Goal: Transaction & Acquisition: Purchase product/service

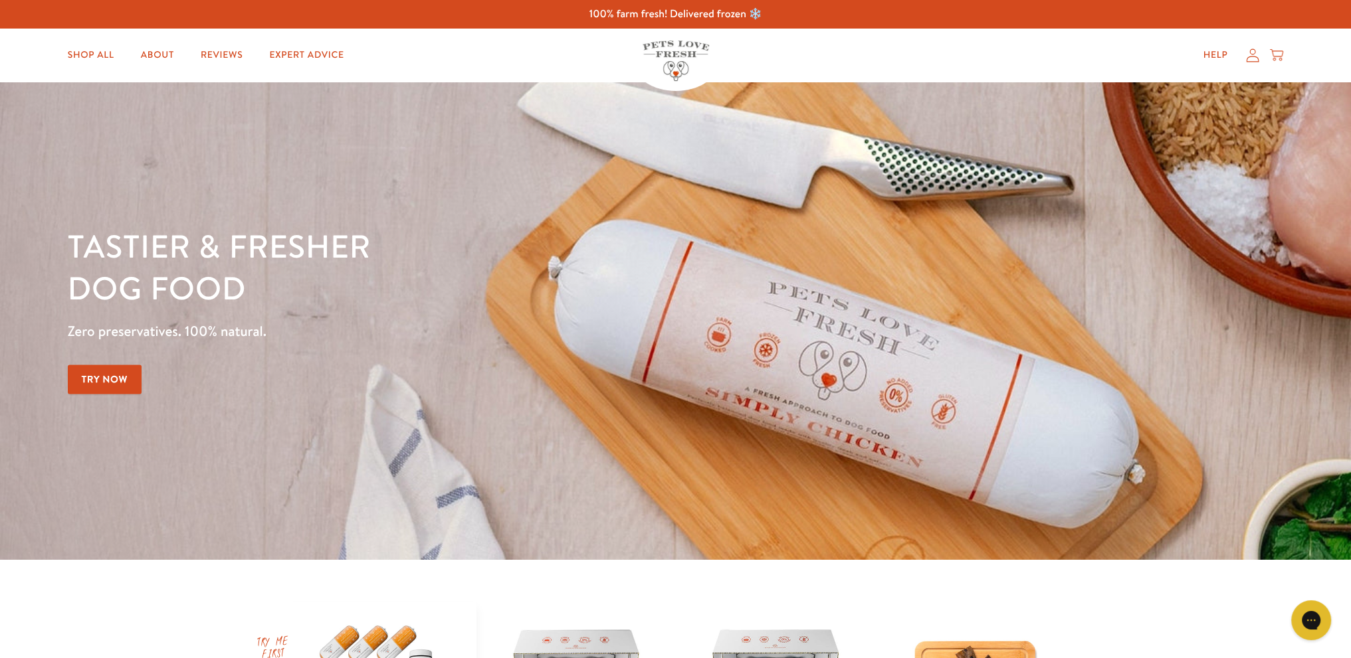
click at [94, 384] on link "Try Now" at bounding box center [105, 380] width 74 height 30
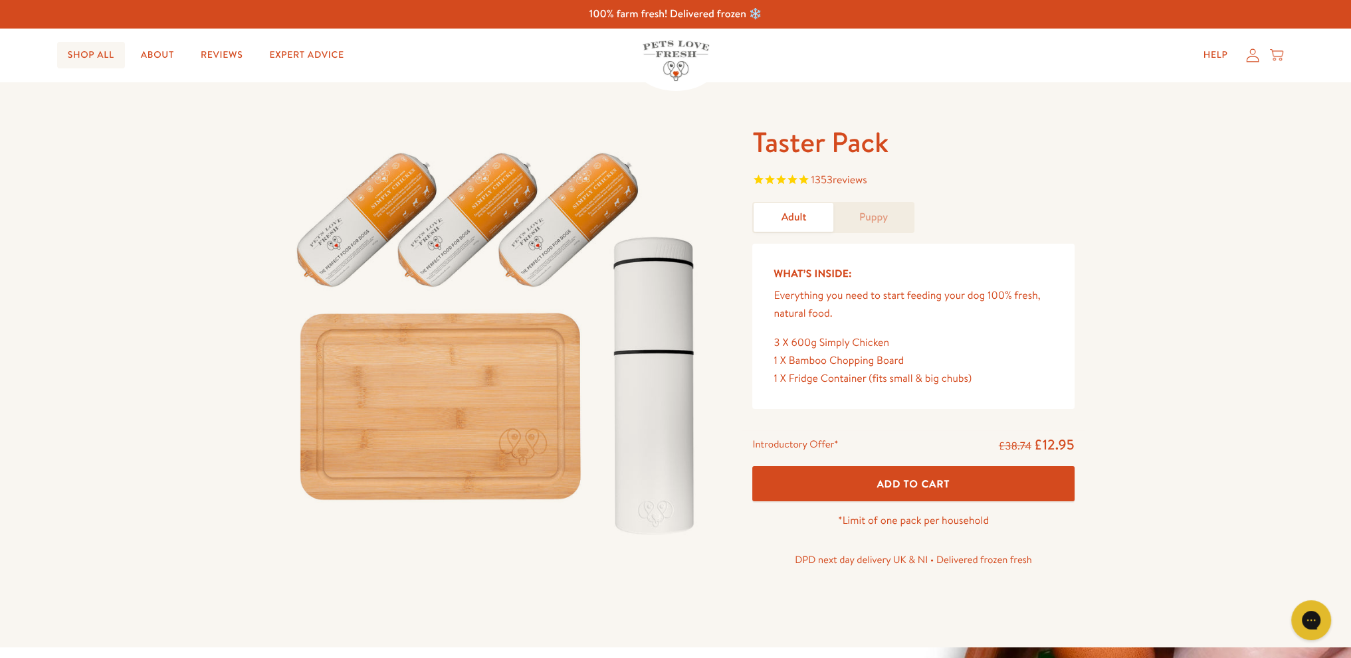
click at [102, 56] on link "Shop All" at bounding box center [91, 55] width 68 height 27
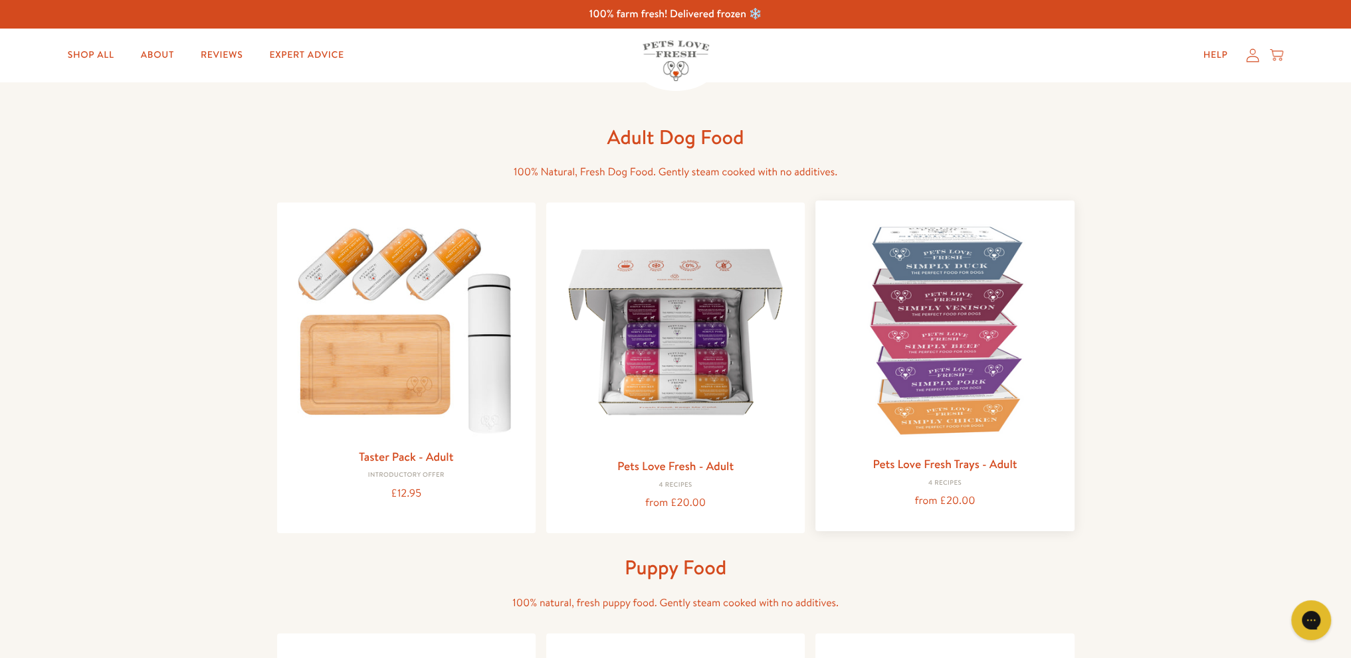
click at [965, 432] on img at bounding box center [944, 329] width 237 height 237
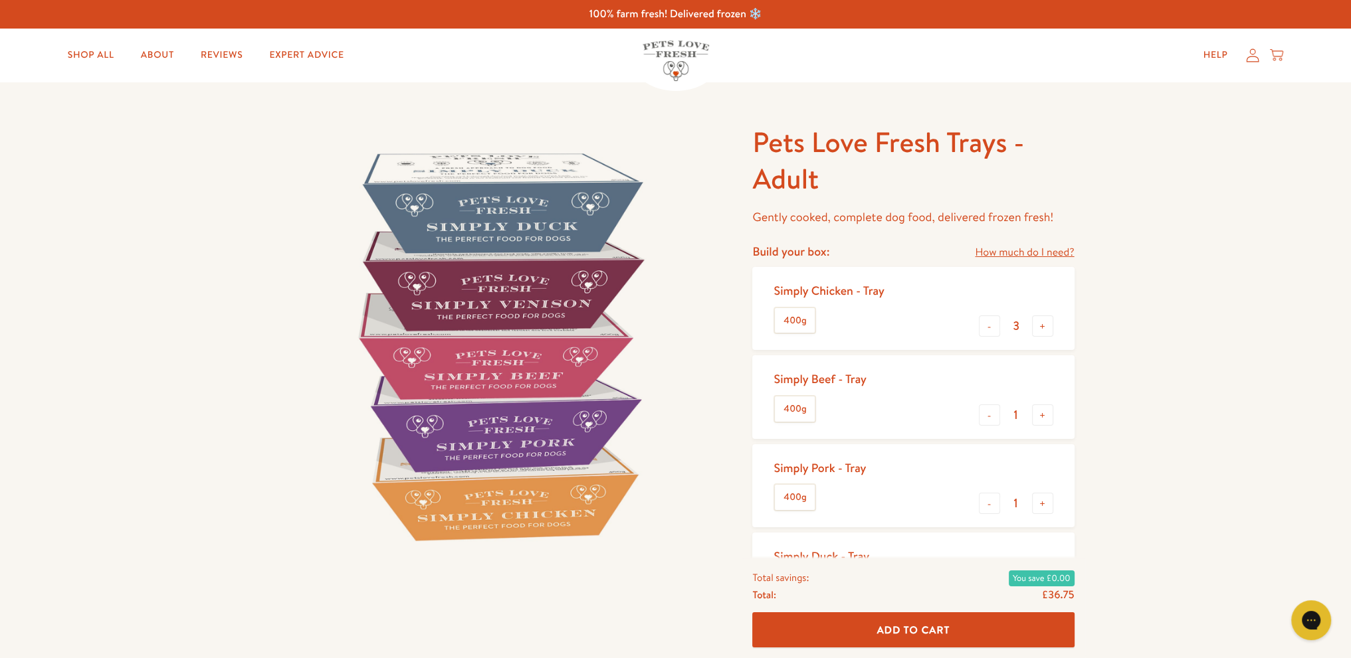
click at [795, 322] on label "400g" at bounding box center [795, 320] width 40 height 25
click at [0, 0] on input "400g" at bounding box center [0, 0] width 0 height 0
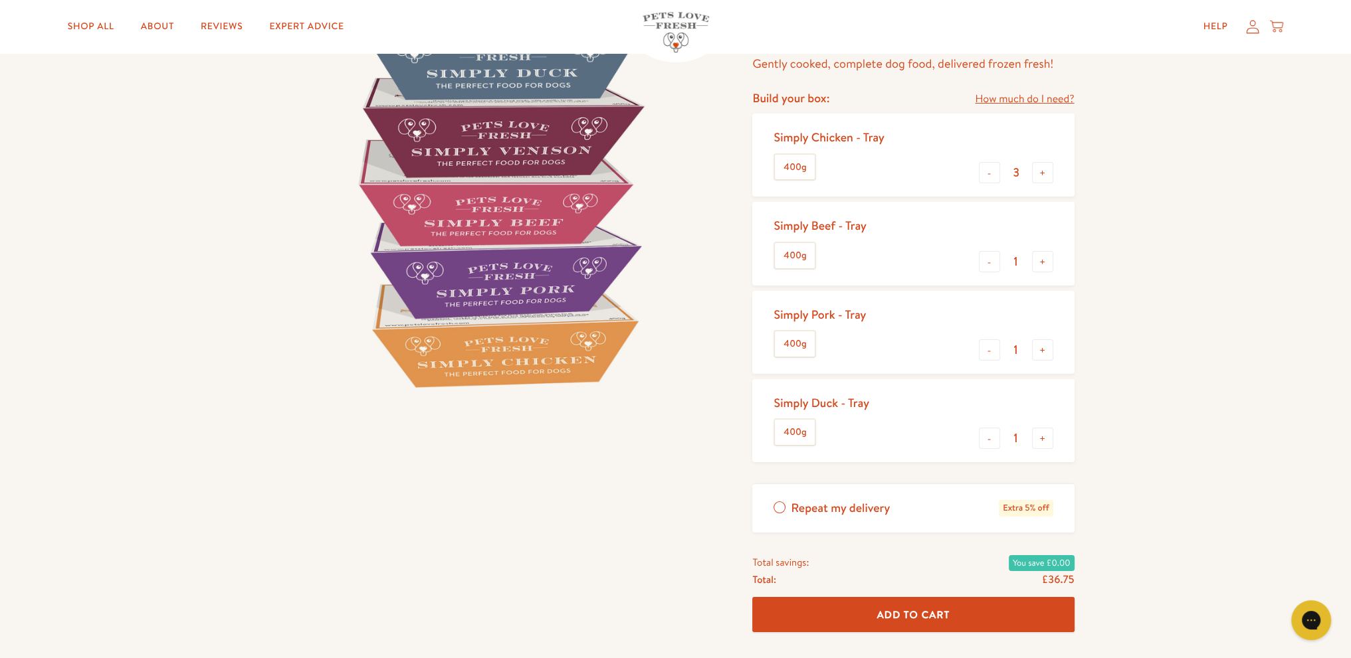
scroll to position [199, 0]
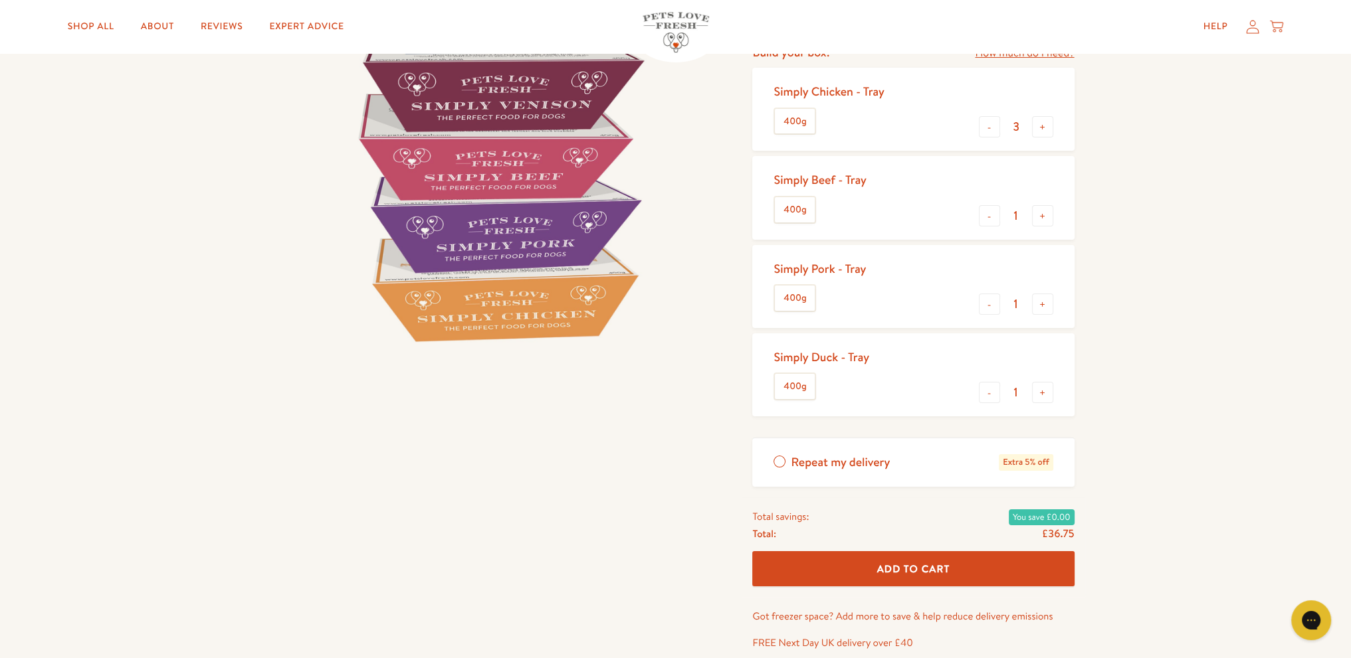
click at [779, 458] on label "Repeat my delivery Extra 5% off" at bounding box center [913, 462] width 322 height 48
click at [0, 0] on input "Repeat my delivery Extra 5% off" at bounding box center [0, 0] width 0 height 0
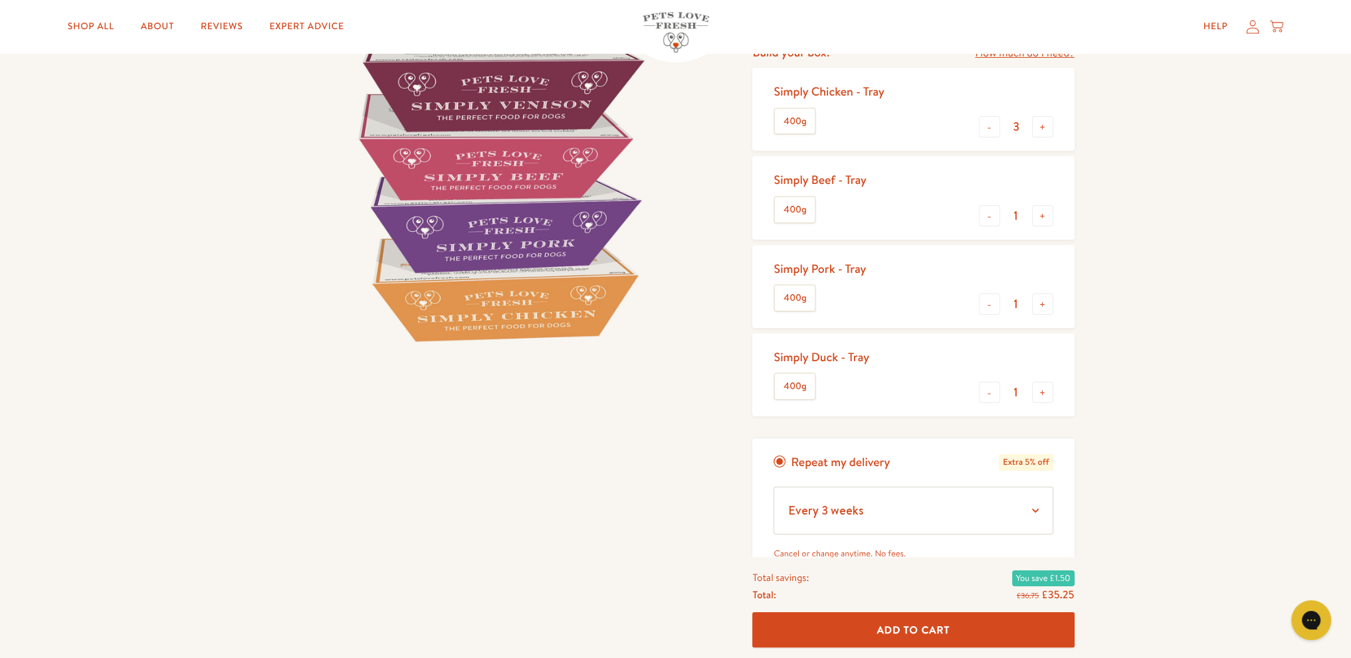
click at [779, 458] on label "Repeat my delivery Extra 5% off" at bounding box center [913, 462] width 322 height 48
click at [0, 0] on input "Repeat my delivery Extra 5% off" at bounding box center [0, 0] width 0 height 0
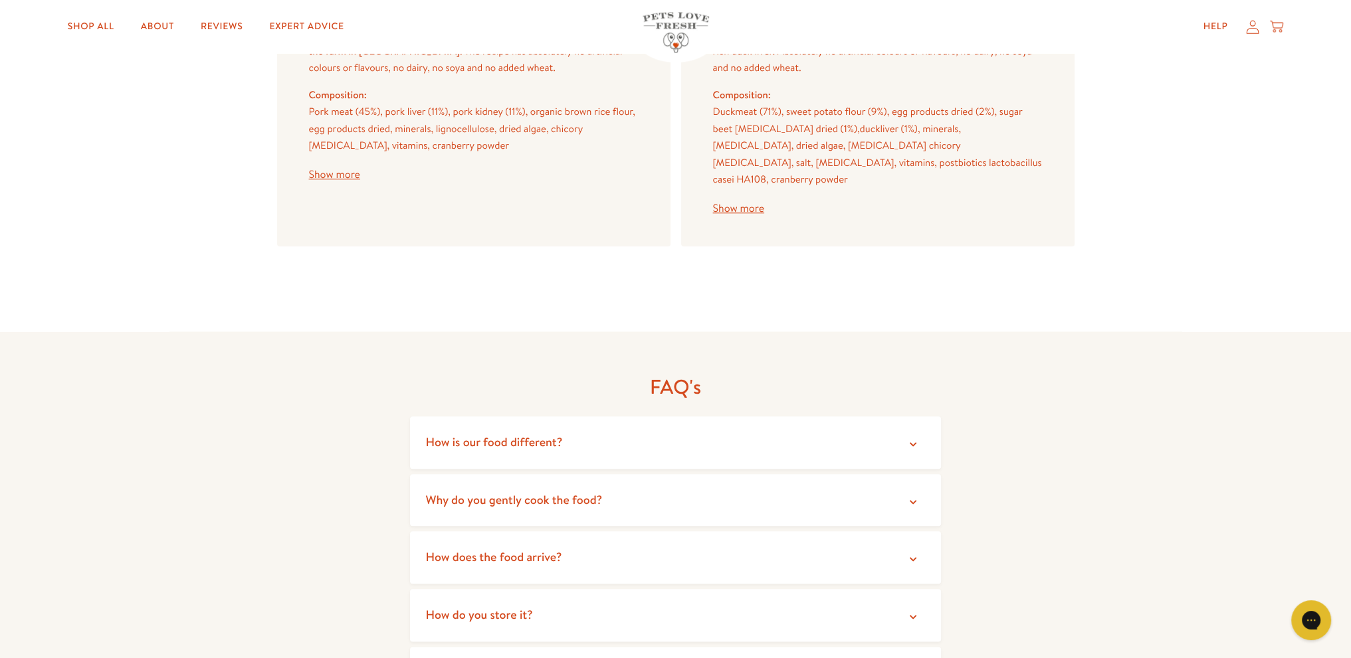
scroll to position [2059, 0]
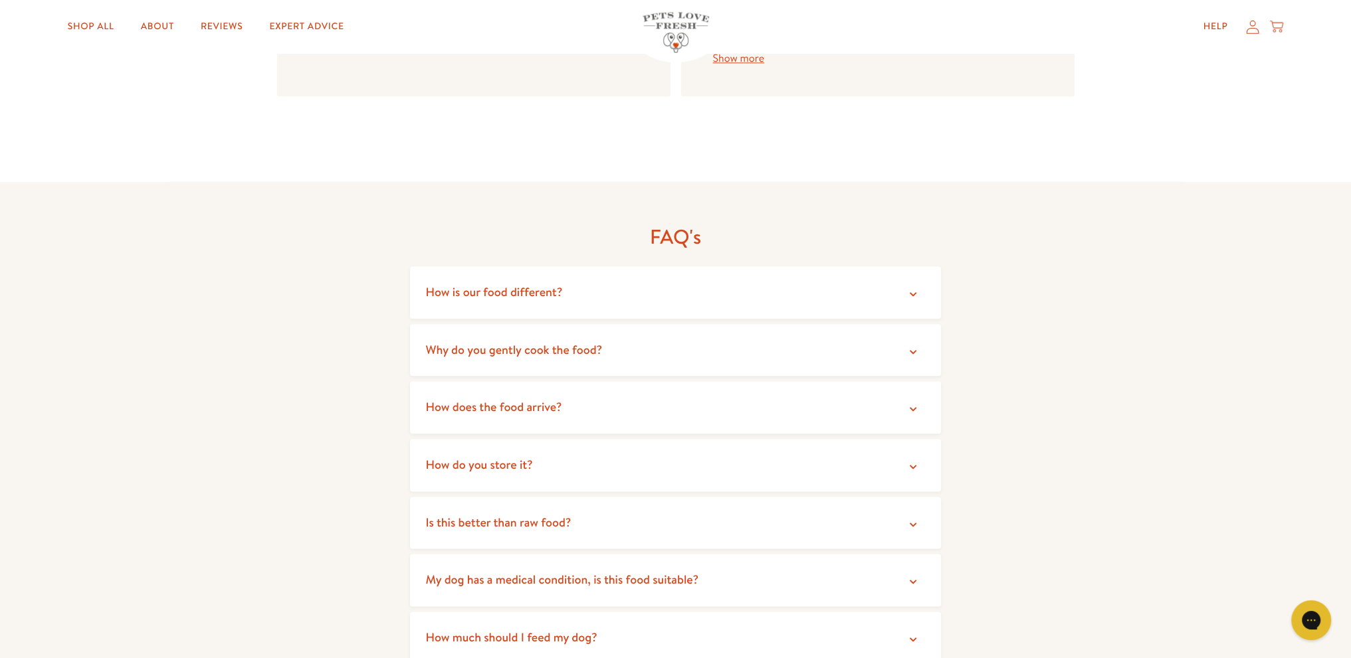
click at [914, 518] on icon at bounding box center [912, 524] width 13 height 13
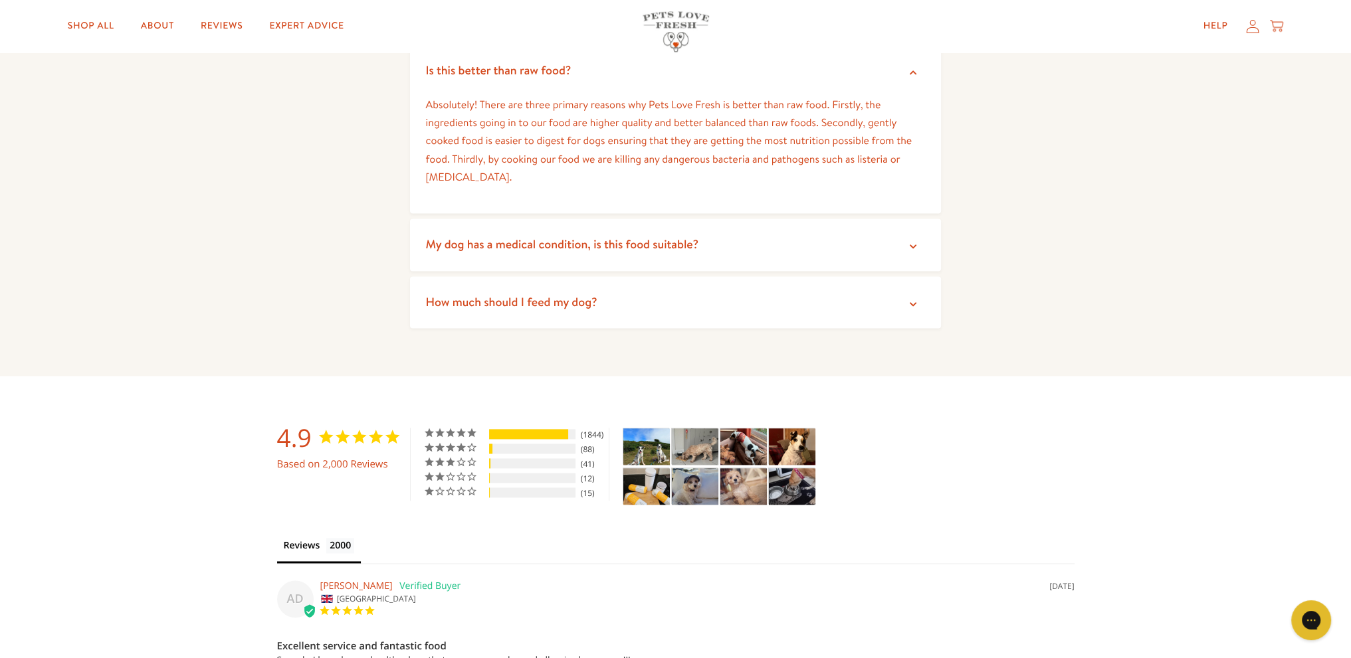
scroll to position [2524, 0]
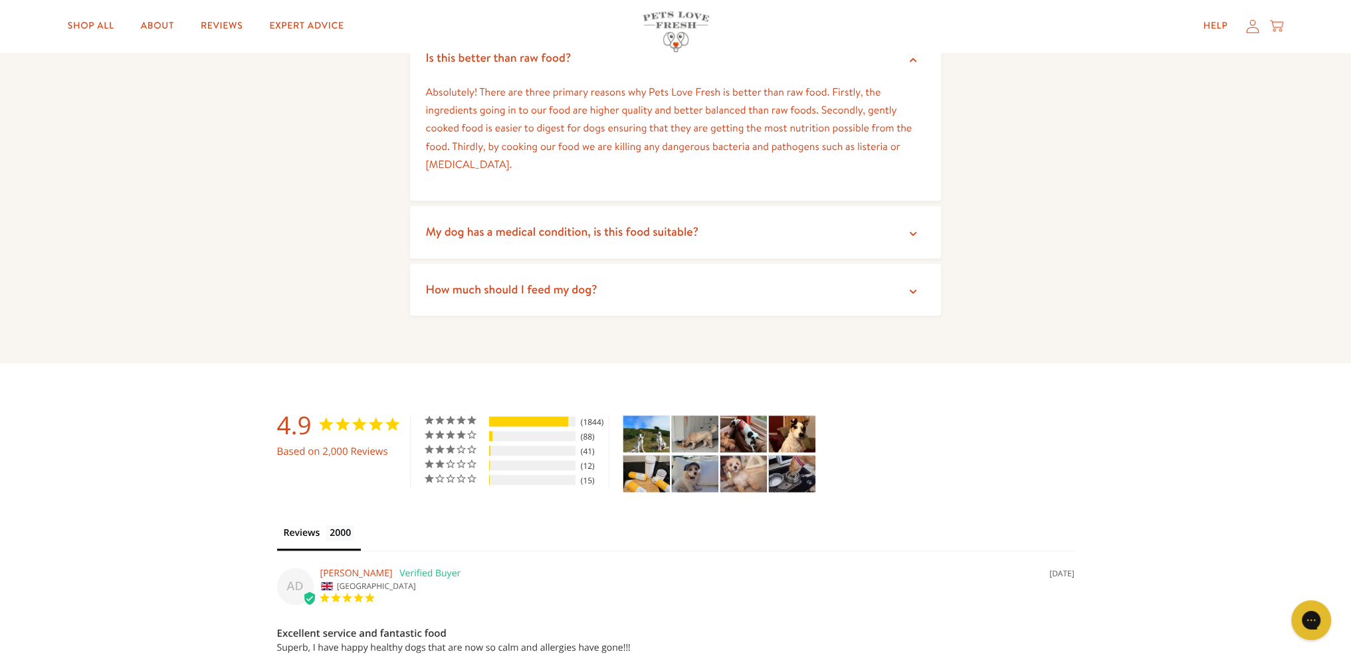
click at [659, 419] on img "Taster Pack - Adult - Customer Photo From Stacy Luck" at bounding box center [646, 434] width 47 height 37
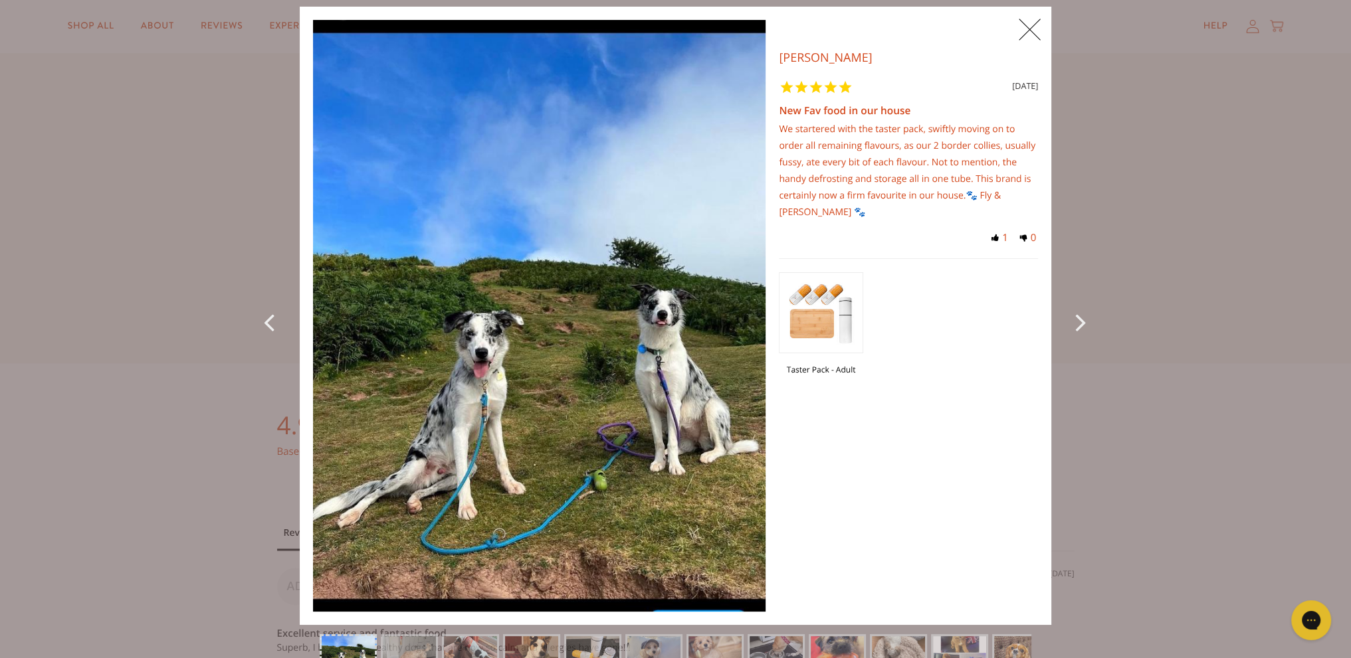
click at [1075, 324] on icon "Next Photo" at bounding box center [1083, 322] width 16 height 30
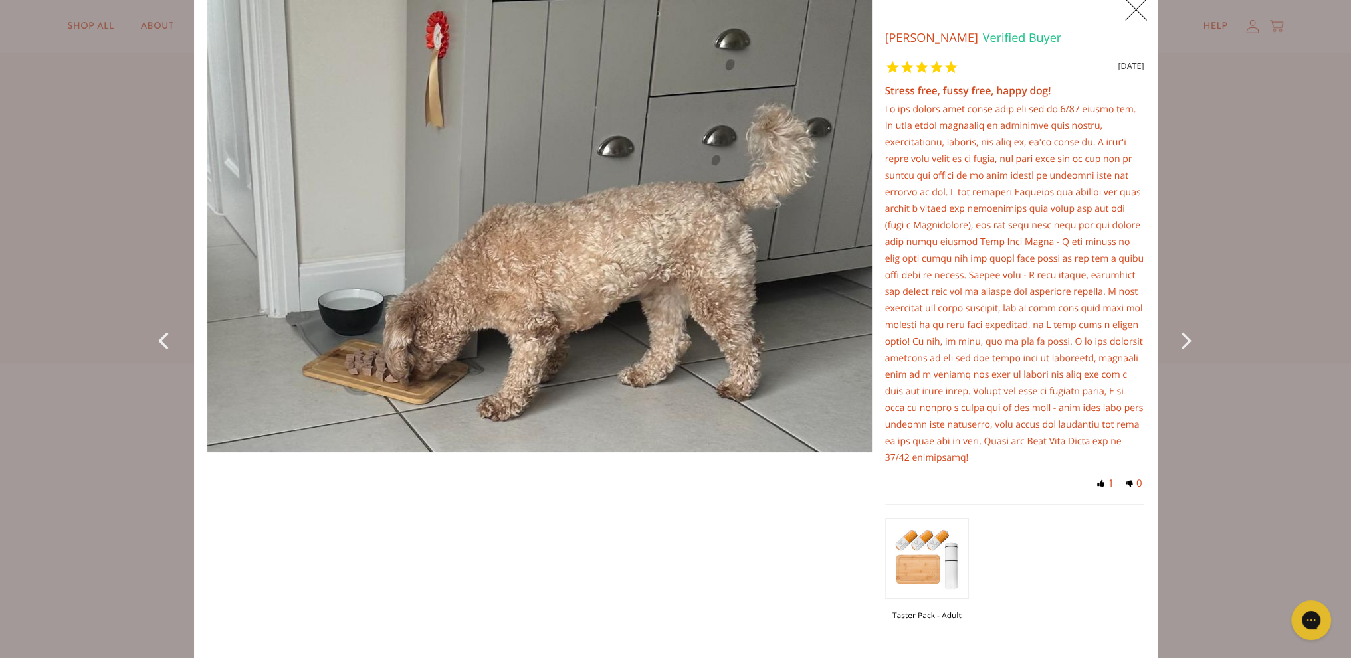
click at [1181, 339] on icon "Next Photo" at bounding box center [1189, 340] width 16 height 30
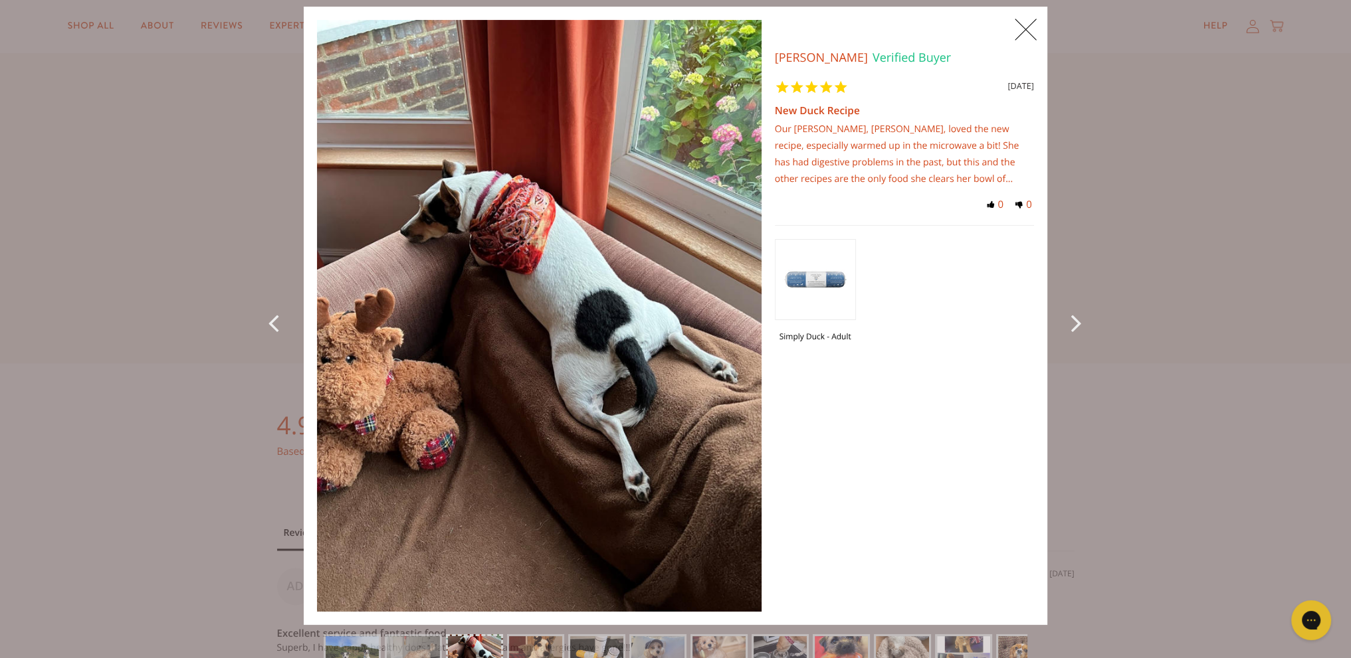
click at [1180, 339] on div "X 0 1 X Photos Garry B. Verified Buyer 24 months ago New Duck Recipe Our Jack R…" at bounding box center [675, 329] width 1351 height 658
click at [1072, 320] on icon "Next Photo" at bounding box center [1079, 323] width 16 height 30
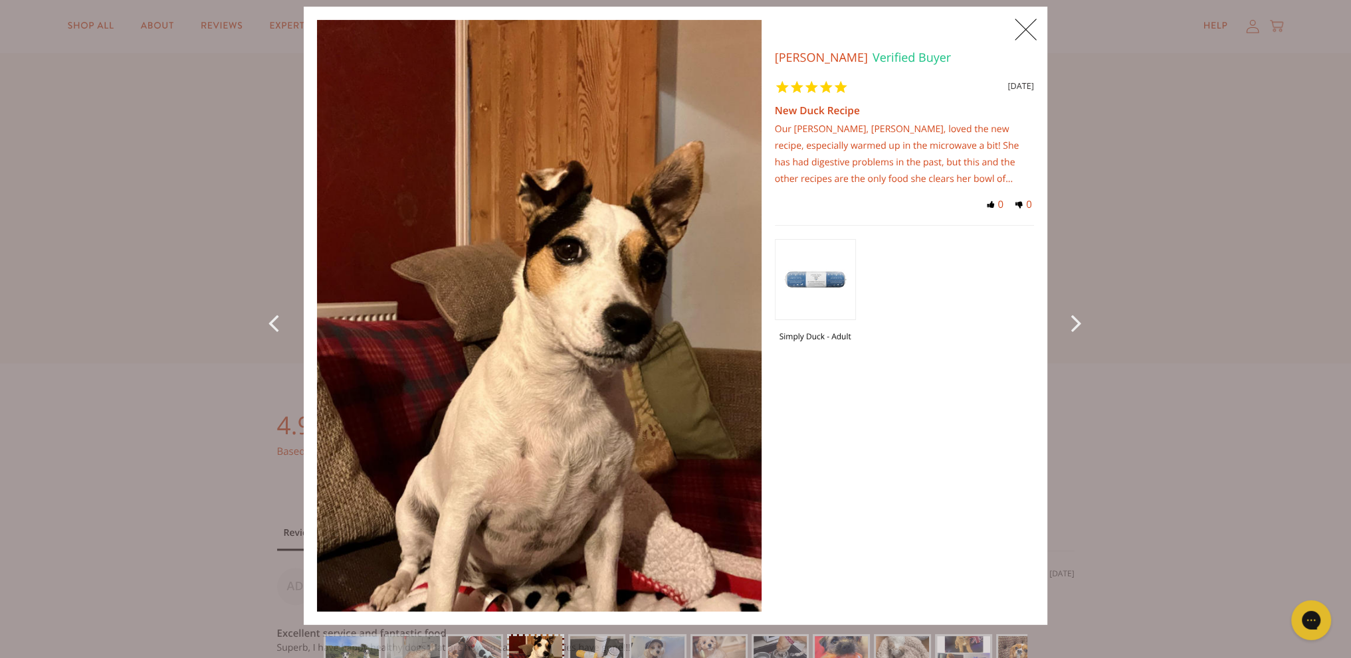
click at [1072, 326] on icon "Next Photo" at bounding box center [1079, 323] width 16 height 30
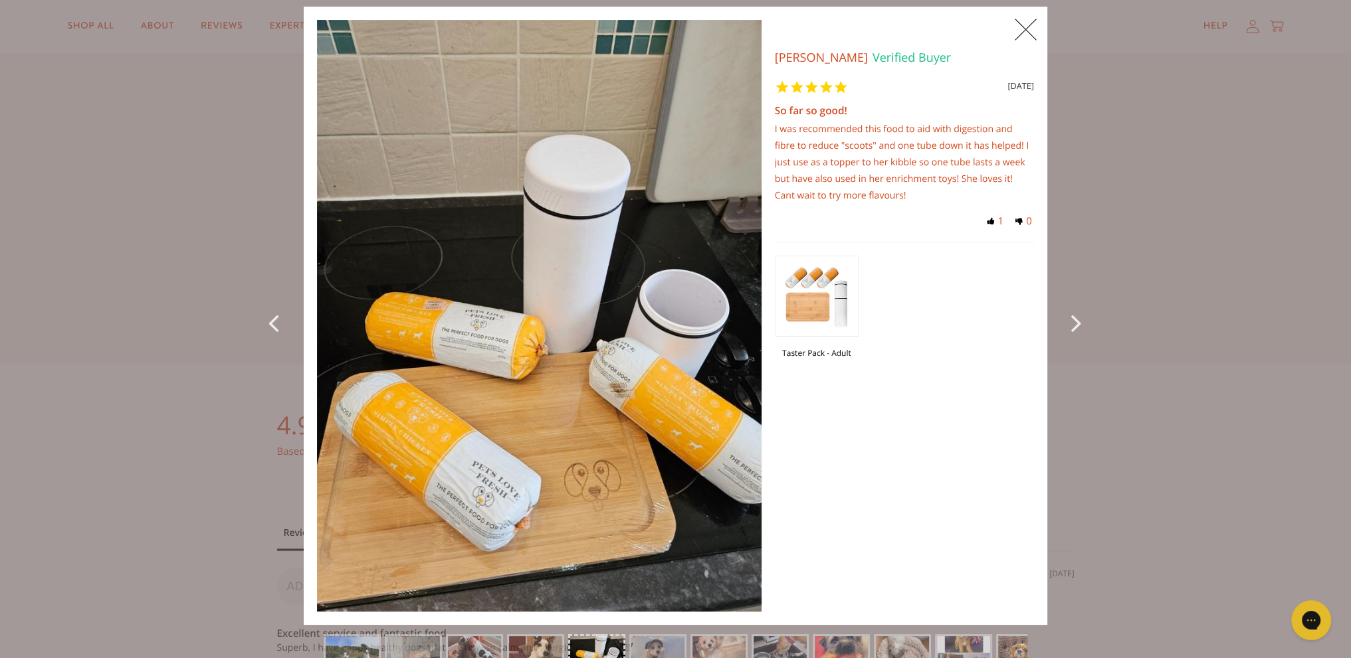
click at [1072, 324] on icon "Next Photo" at bounding box center [1079, 323] width 16 height 30
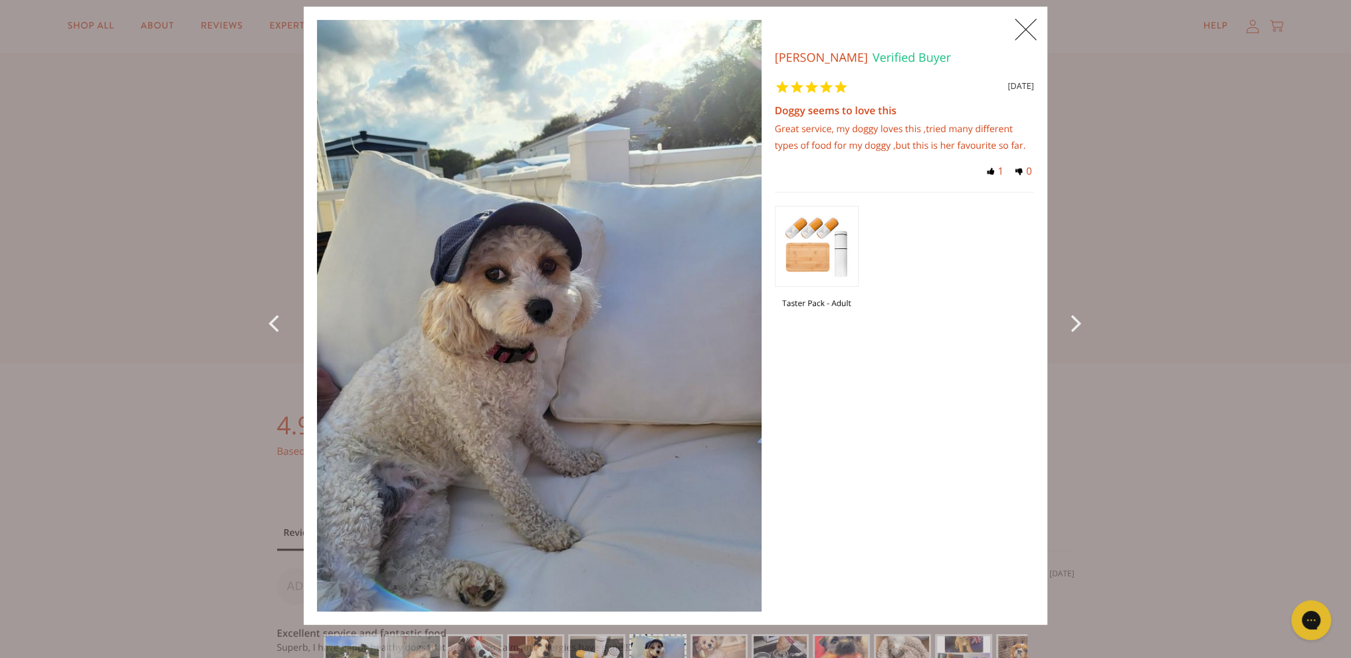
click at [1072, 324] on icon "Next Photo" at bounding box center [1079, 323] width 16 height 30
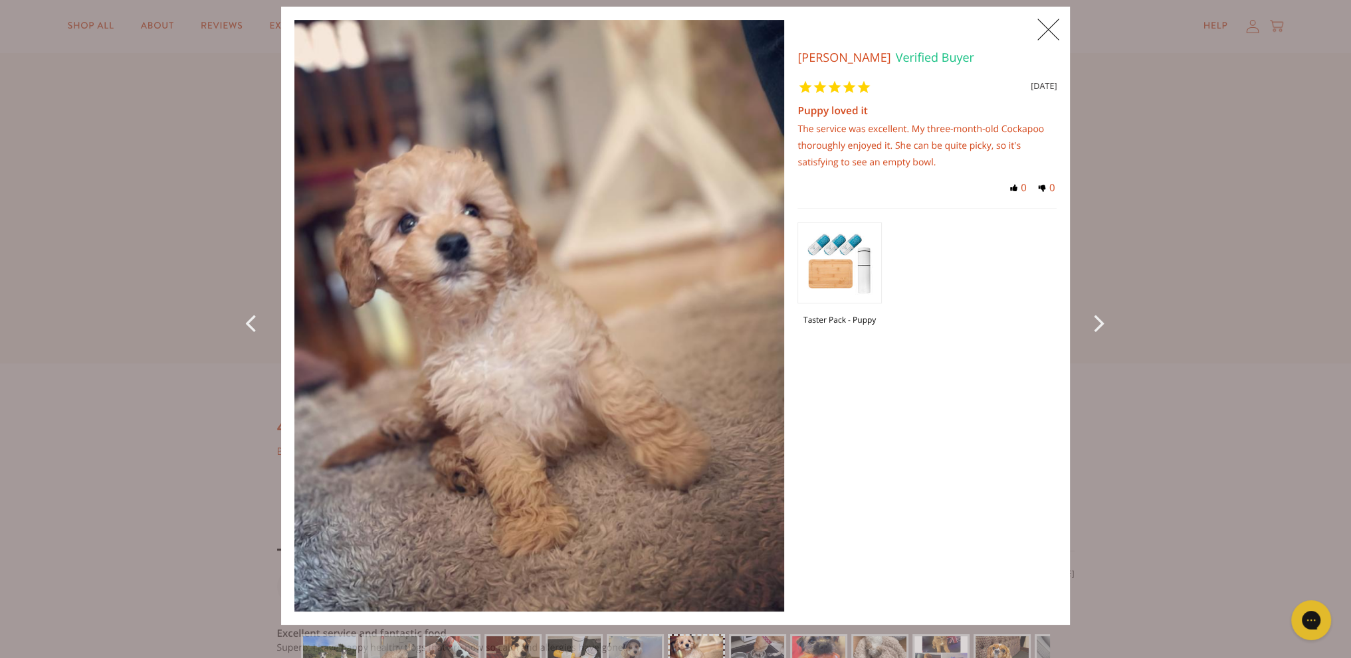
click at [1072, 324] on div "X 0 X Photos Julie R. Verified Buyer 27 months ago Puppy loved it The service w…" at bounding box center [676, 316] width 882 height 618
click at [1099, 325] on icon "Next Photo" at bounding box center [1101, 323] width 16 height 30
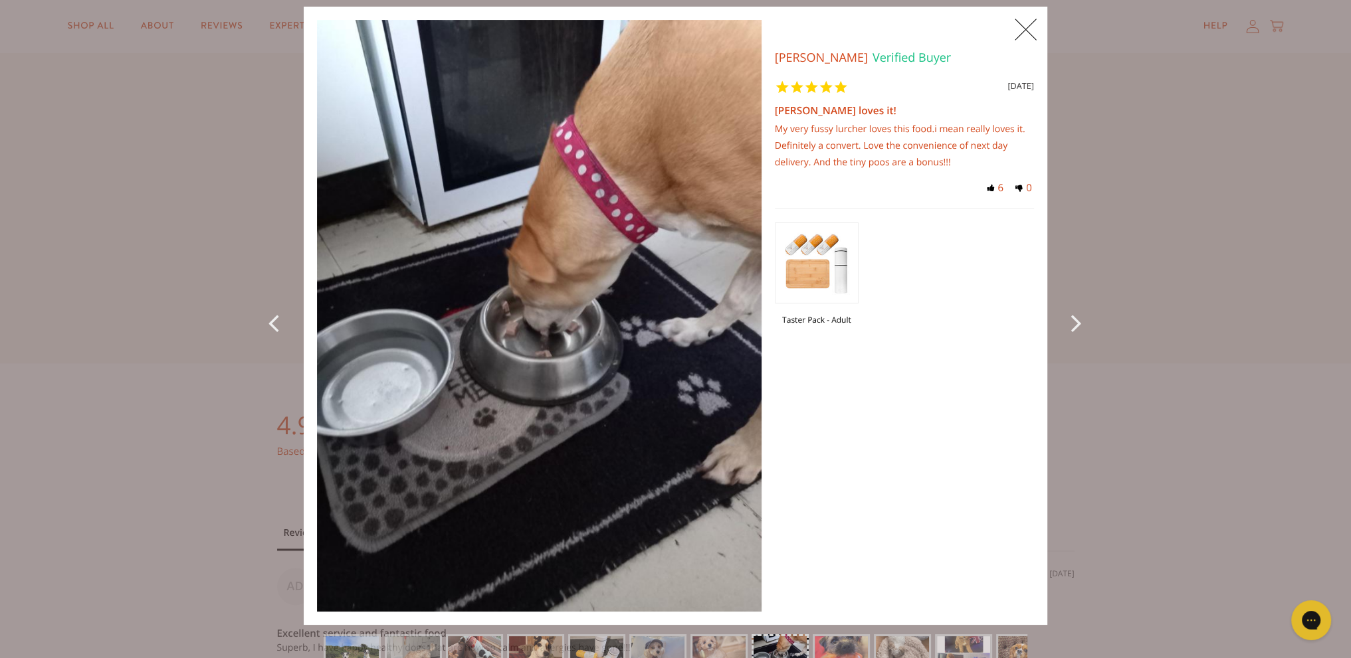
click at [1099, 325] on div "X 0 X Photos Andrea B. Verified Buyer 31 months ago Syd loves it! My very fussy…" at bounding box center [675, 329] width 1351 height 658
click at [1071, 324] on icon "Next Photo" at bounding box center [1079, 323] width 16 height 30
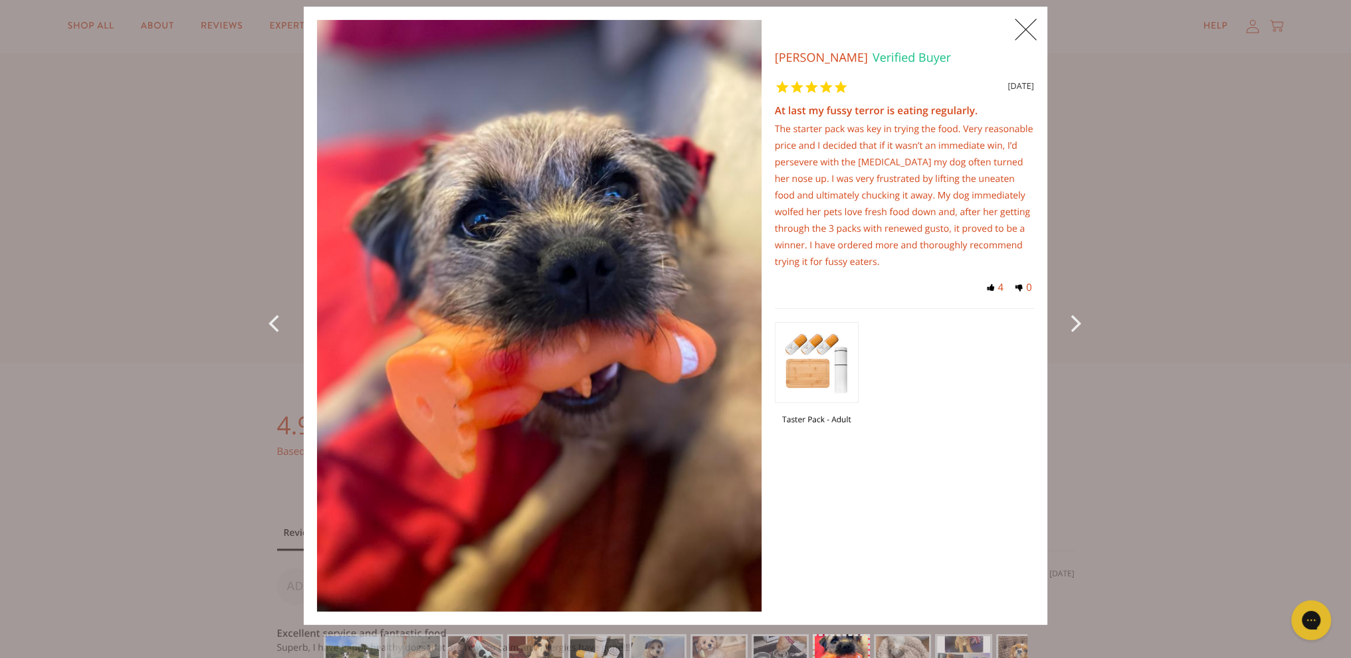
click at [1071, 324] on icon "Next Photo" at bounding box center [1079, 323] width 16 height 30
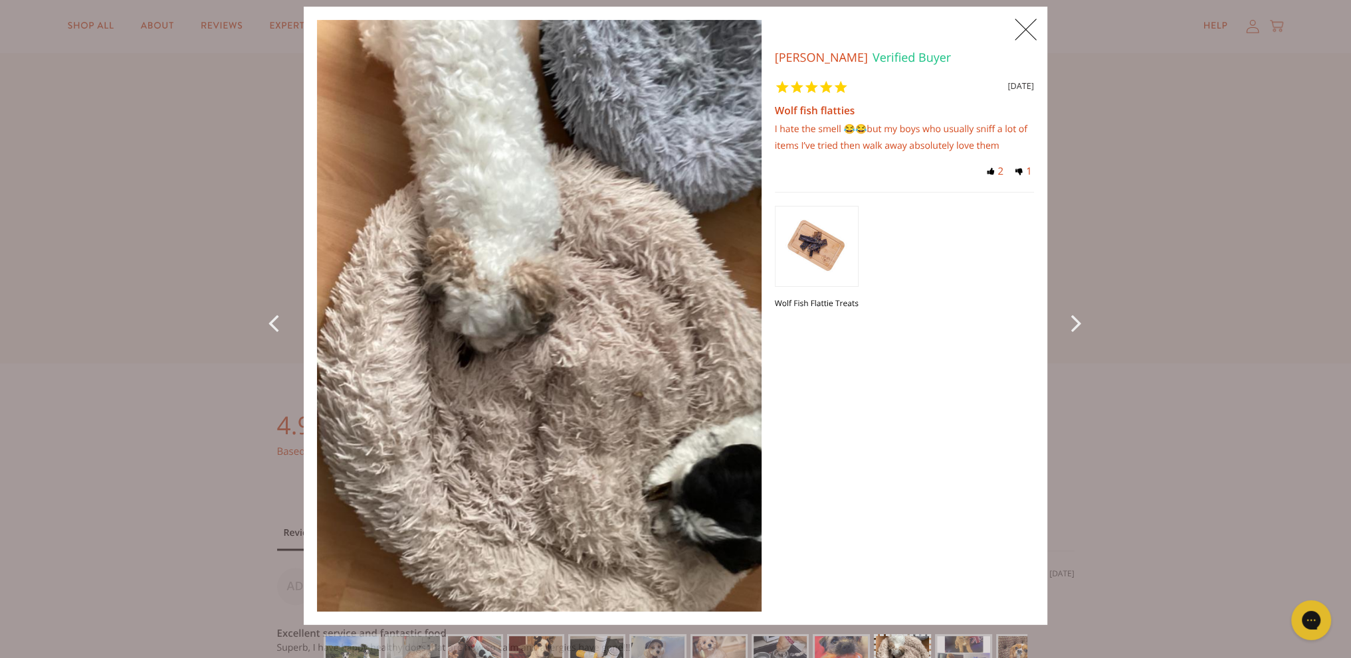
click at [1071, 324] on icon "Next Photo" at bounding box center [1079, 323] width 16 height 30
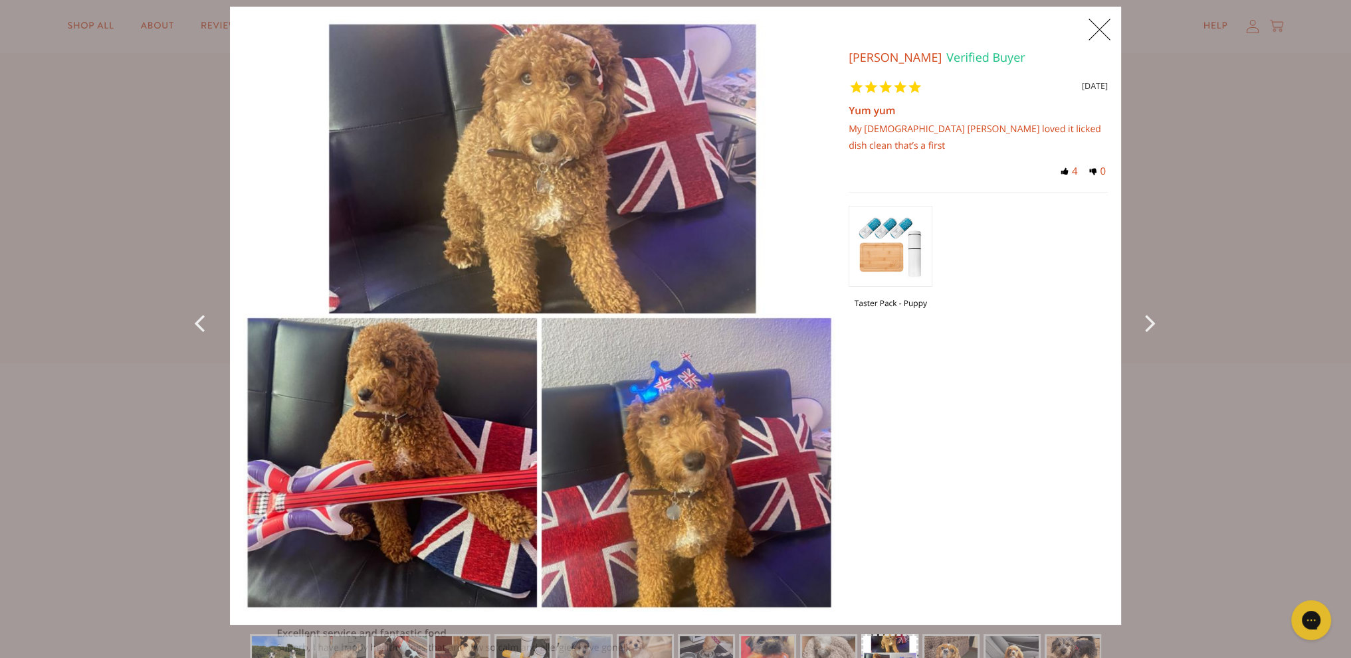
click at [1067, 324] on div "Taster Pack - Puppy" at bounding box center [977, 263] width 259 height 143
click at [1145, 324] on icon "Next Photo" at bounding box center [1153, 323] width 16 height 30
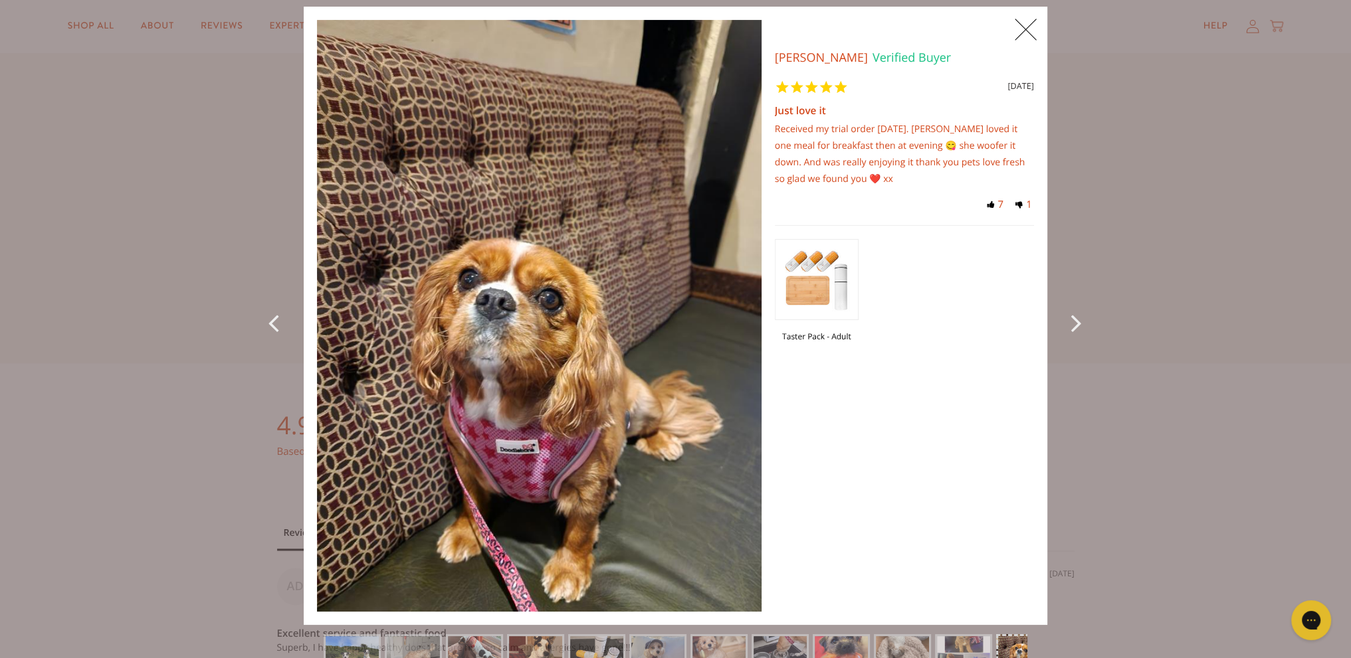
click at [1071, 324] on icon "Next Photo" at bounding box center [1079, 323] width 16 height 30
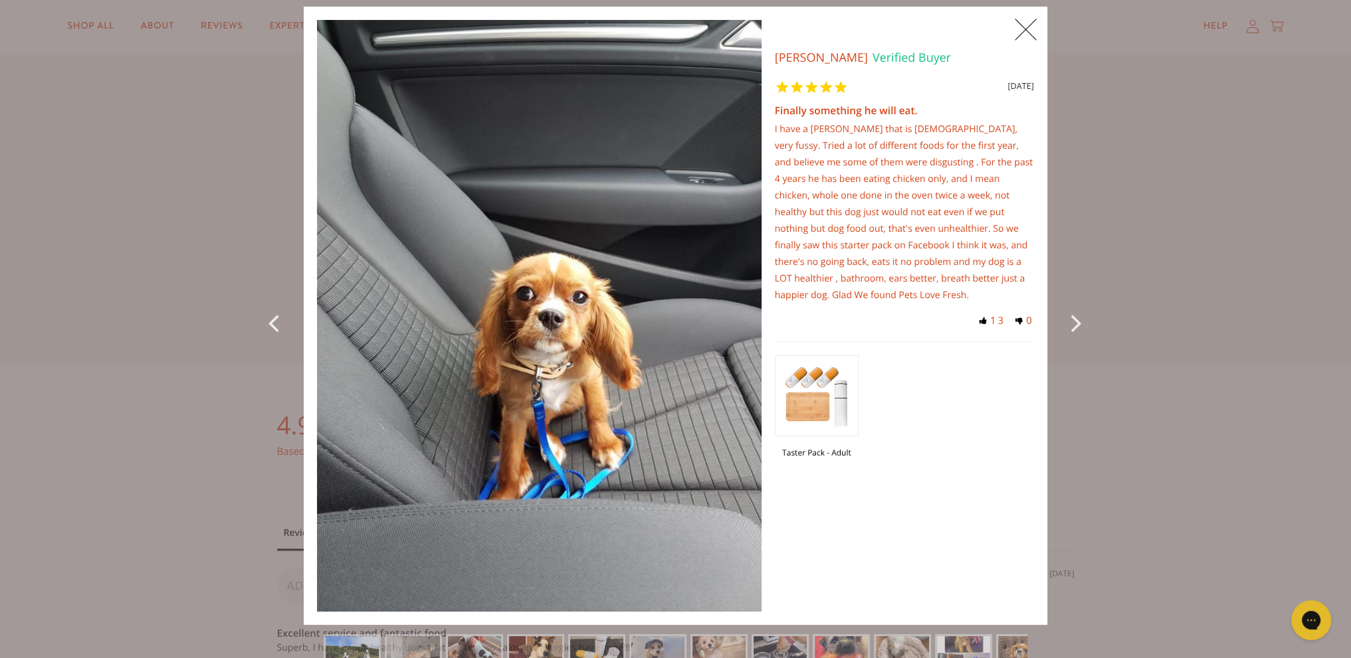
click at [1071, 324] on icon "Next Photo" at bounding box center [1079, 323] width 16 height 30
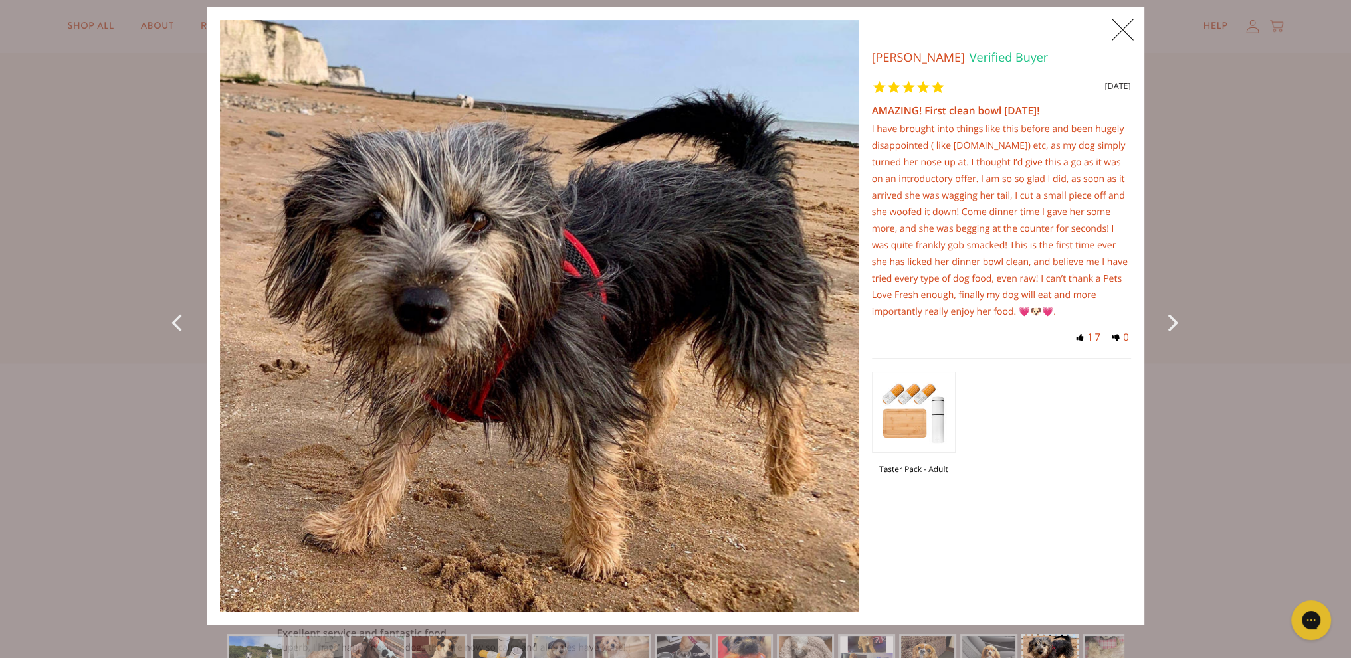
click at [1068, 324] on div "Photos Jane H. Verified Buyer 43 months ago AMAZING! First clean bowl in 4 year…" at bounding box center [1008, 291] width 272 height 488
click at [1169, 322] on icon "Next Photo" at bounding box center [1176, 322] width 16 height 30
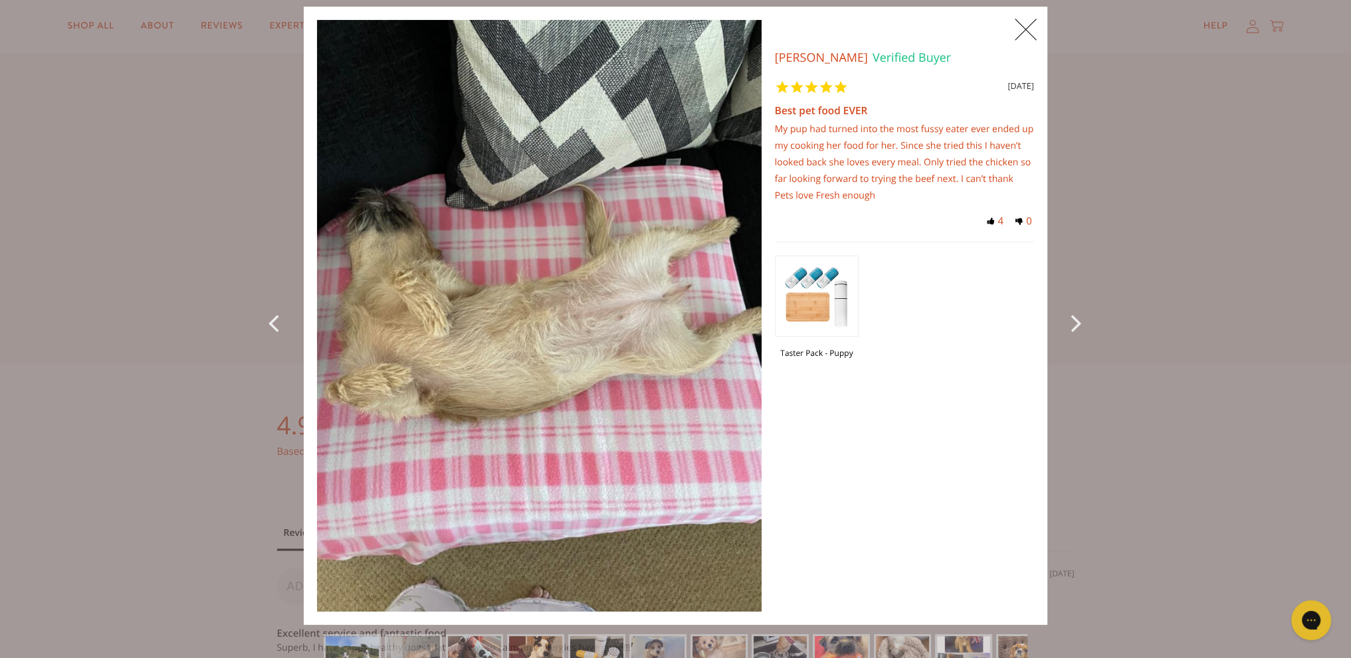
click at [1169, 322] on div "X 0 X Photos Christine G. Verified Buyer 43 months ago Best pet food EVER My pu…" at bounding box center [675, 329] width 1351 height 658
click at [1073, 320] on icon "Next Photo" at bounding box center [1079, 323] width 16 height 30
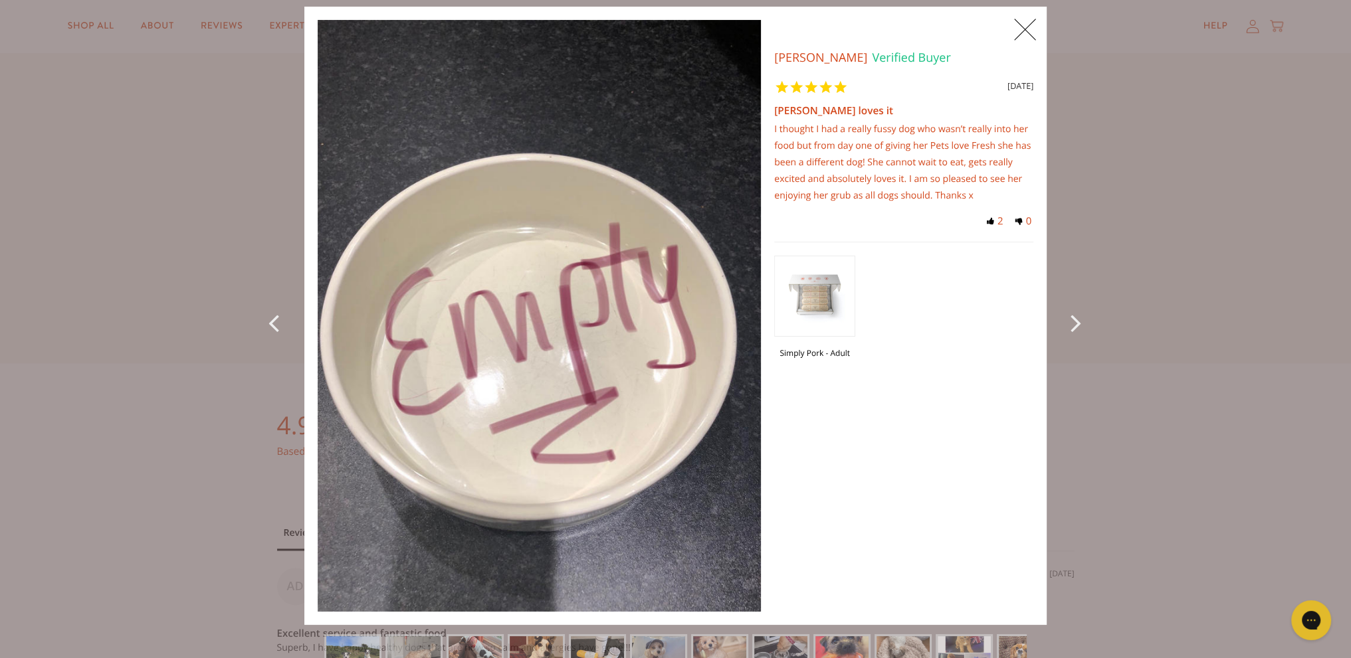
click at [1073, 320] on icon "Next Photo" at bounding box center [1078, 323] width 16 height 30
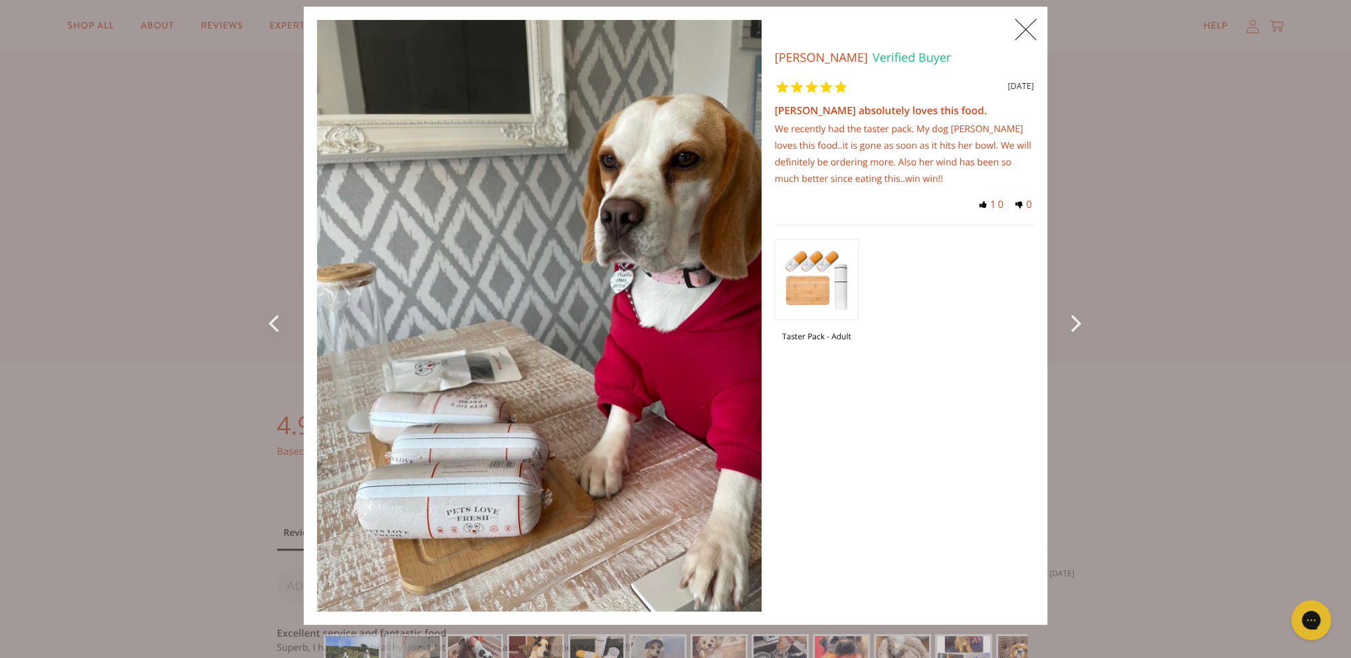
click at [1073, 320] on icon "Next Photo" at bounding box center [1079, 323] width 16 height 30
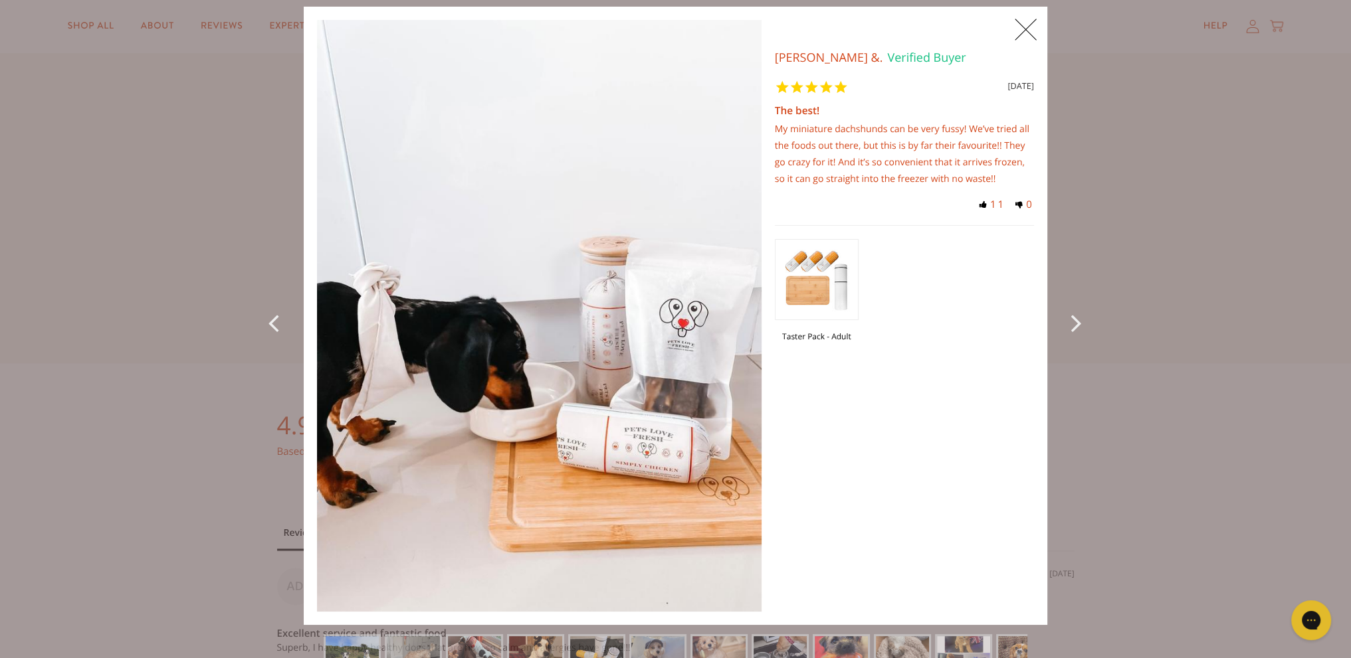
click at [1073, 320] on icon "Next Photo" at bounding box center [1079, 323] width 16 height 30
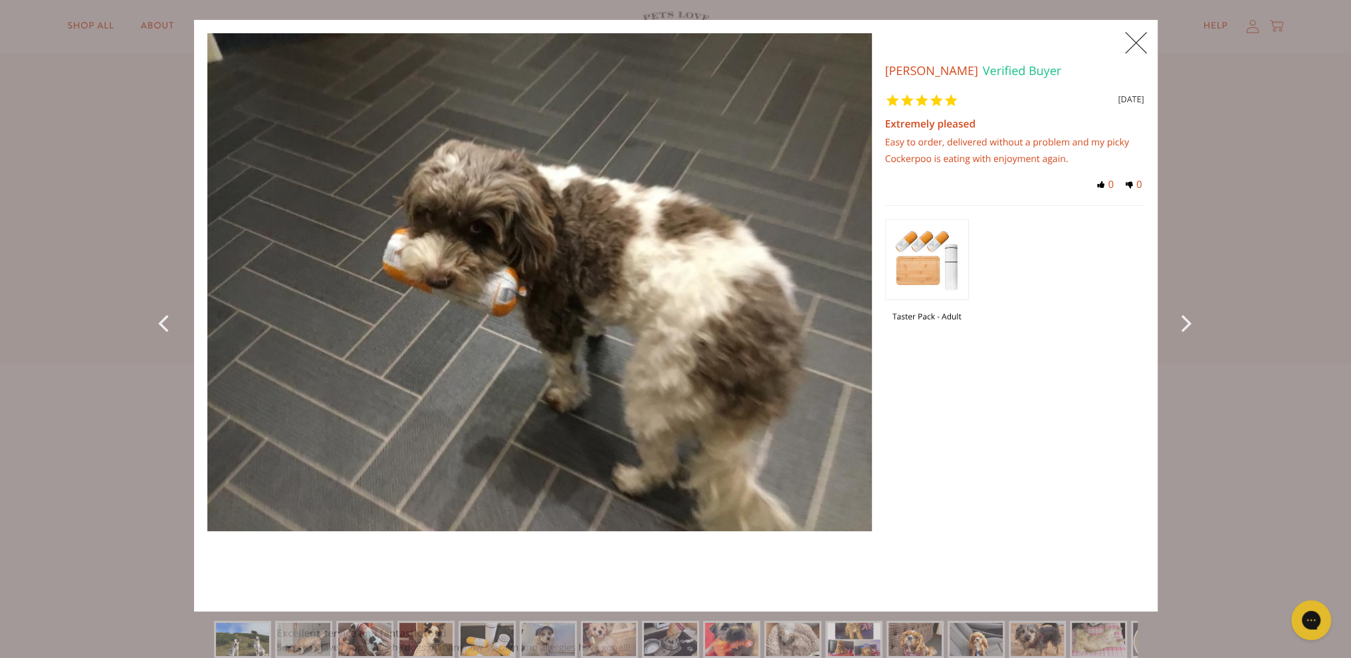
click at [1185, 321] on icon "Next Photo" at bounding box center [1189, 323] width 16 height 30
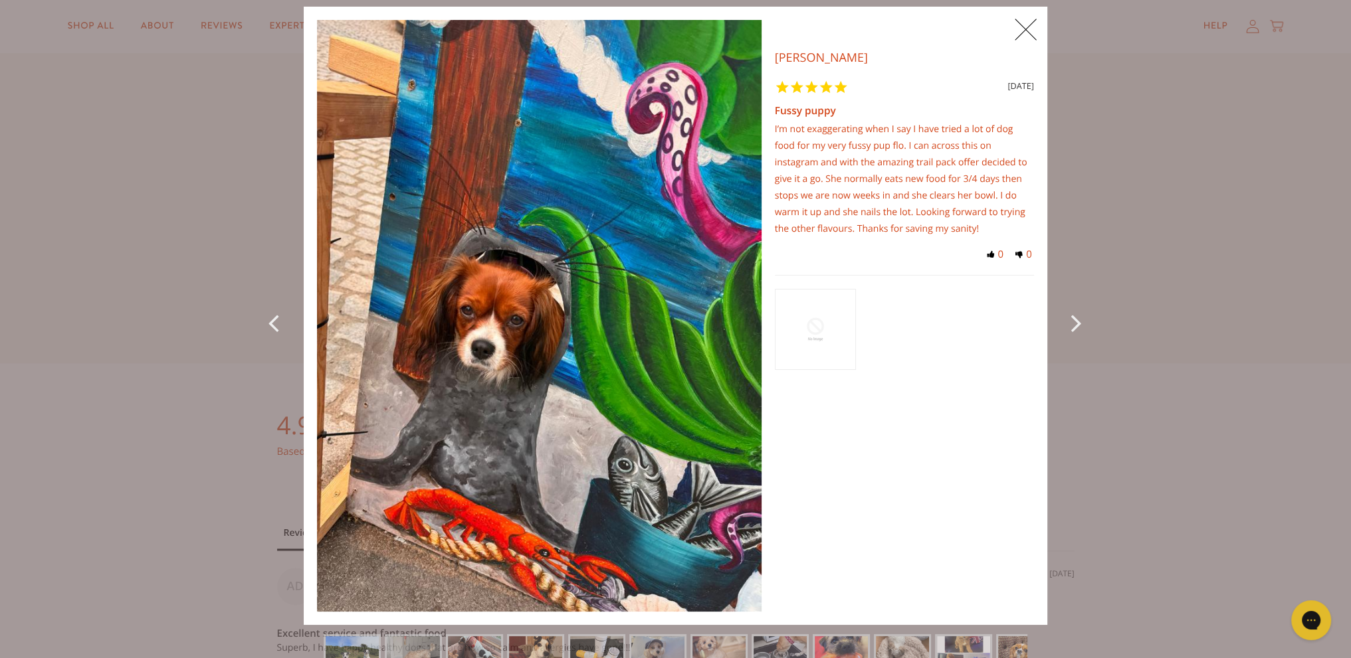
click at [1185, 321] on div "X 0 X Photos Claire H. Verified Buyer 3 weeks ago Fussy puppy I’m not exaggerat…" at bounding box center [675, 329] width 1351 height 658
click at [1071, 322] on icon "Next Photo" at bounding box center [1079, 323] width 16 height 30
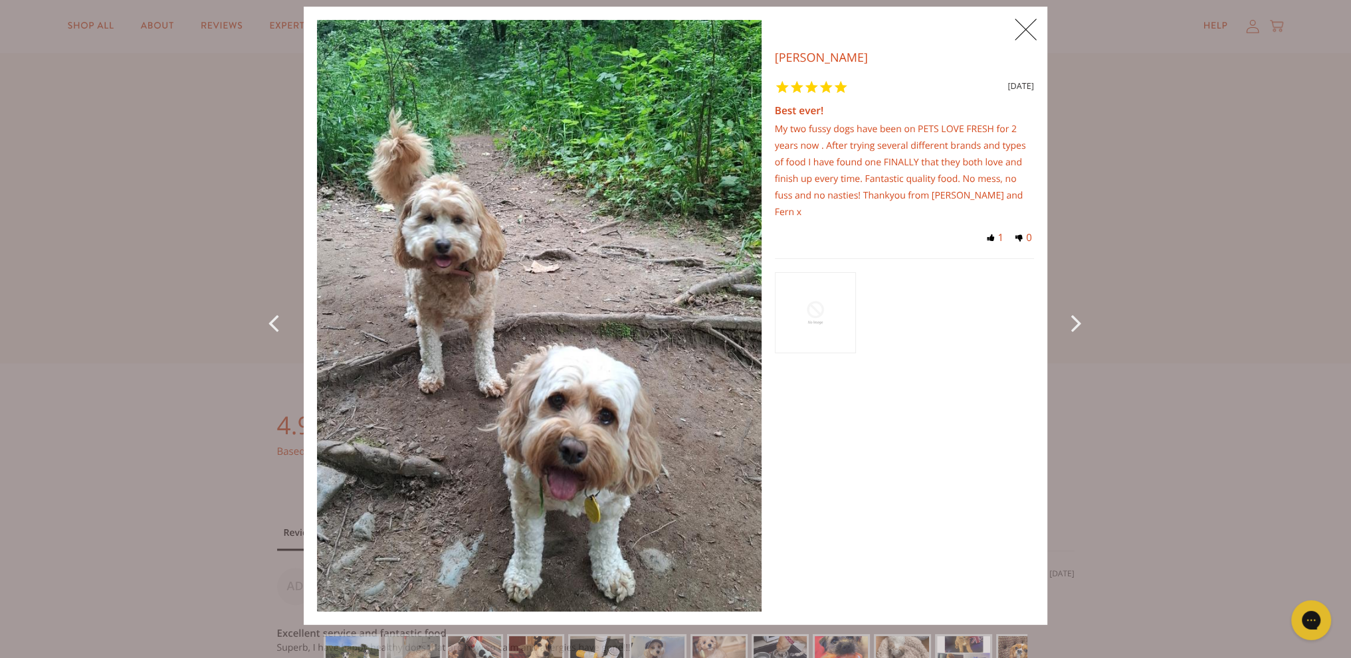
click at [1071, 322] on icon "Next Photo" at bounding box center [1079, 323] width 16 height 30
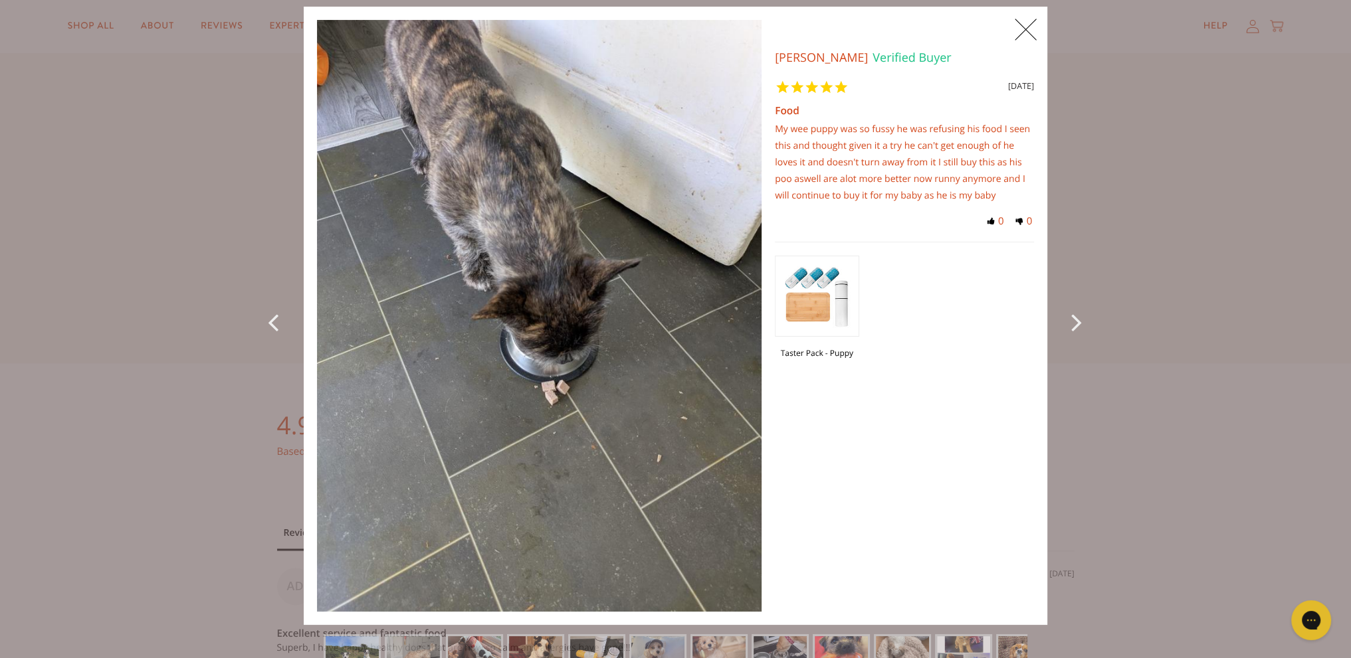
click at [1071, 322] on icon "Next Photo" at bounding box center [1079, 322] width 16 height 30
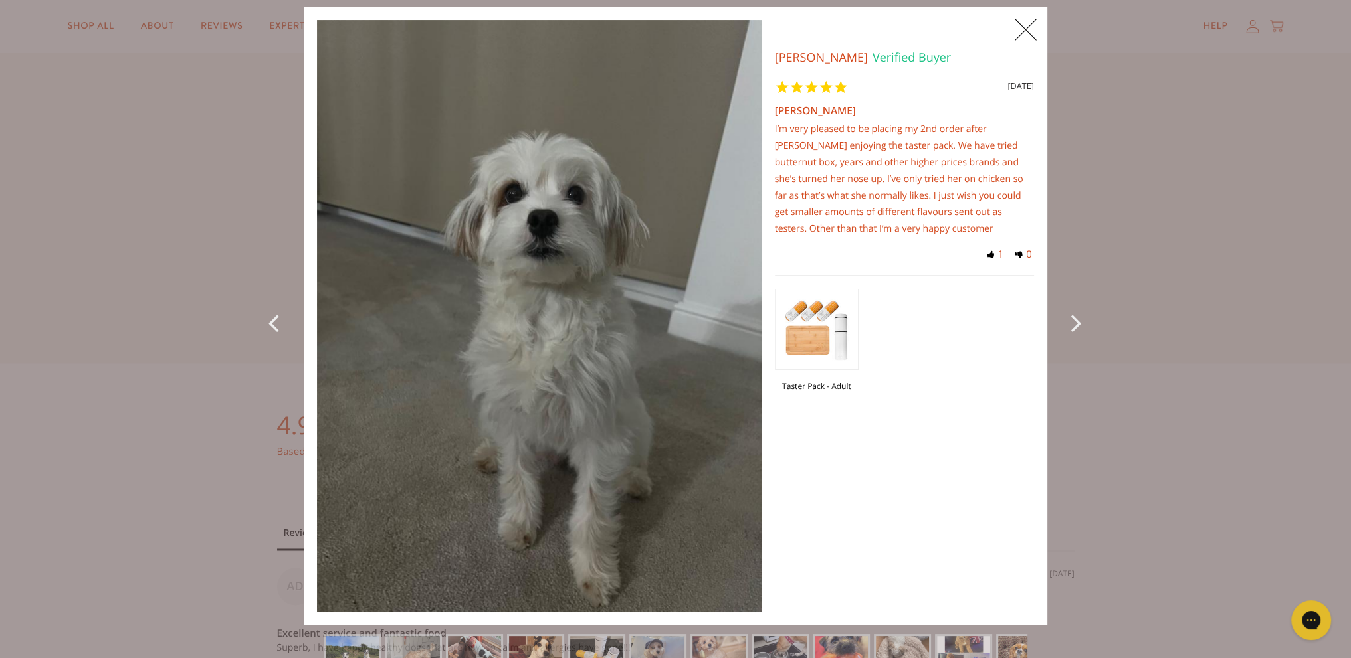
click at [1071, 322] on icon "Next Photo" at bounding box center [1079, 323] width 16 height 30
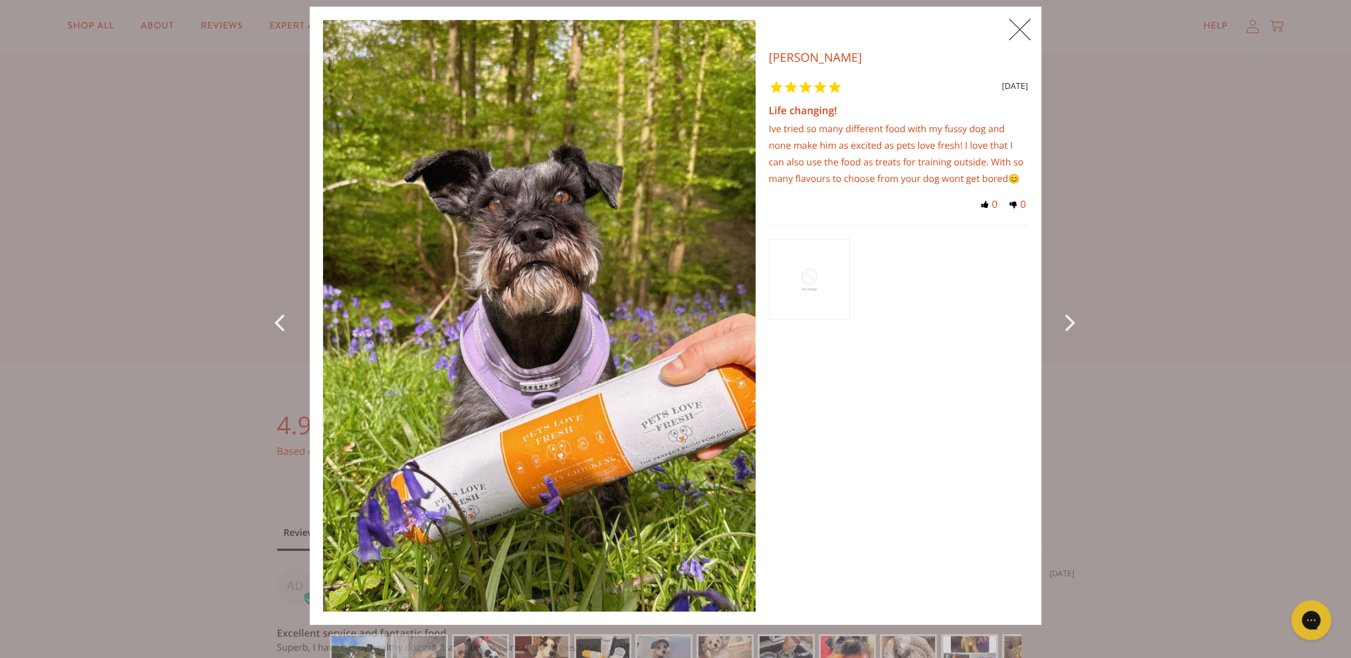
click at [1071, 322] on icon "Next Photo" at bounding box center [1073, 322] width 16 height 30
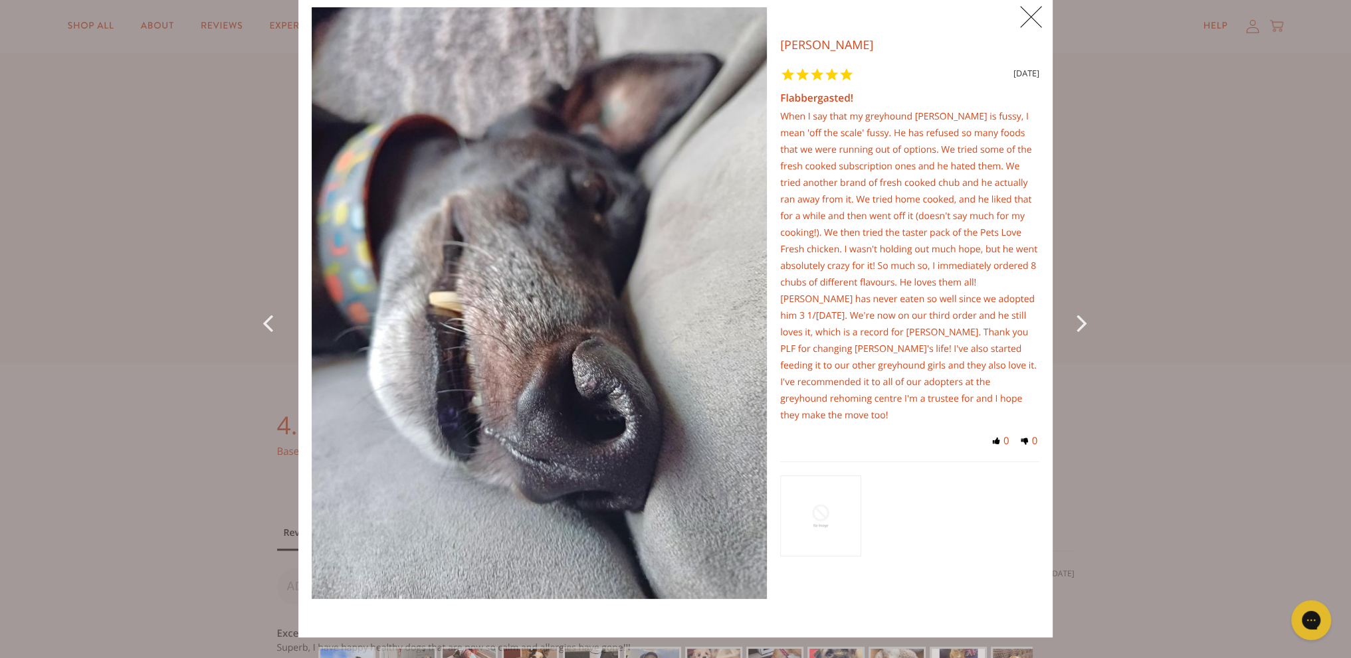
click at [1076, 322] on icon "Next Photo" at bounding box center [1084, 323] width 16 height 30
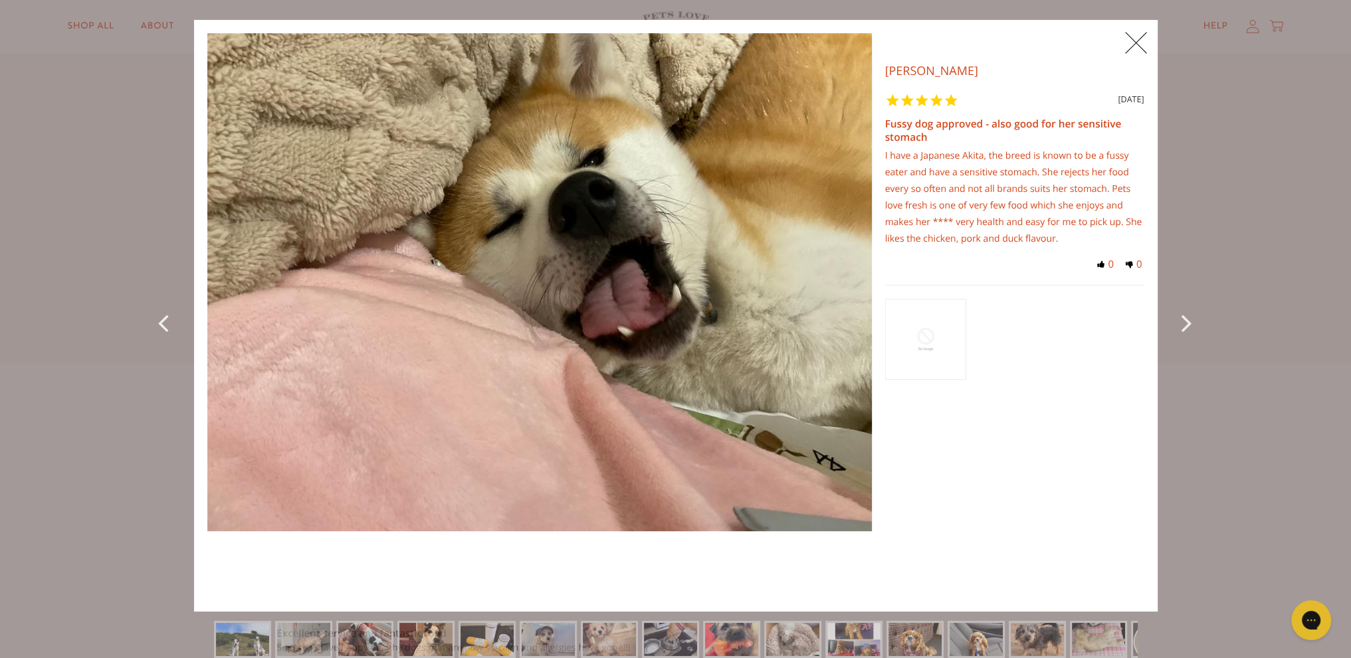
click at [1185, 324] on icon "Next Photo" at bounding box center [1189, 323] width 16 height 30
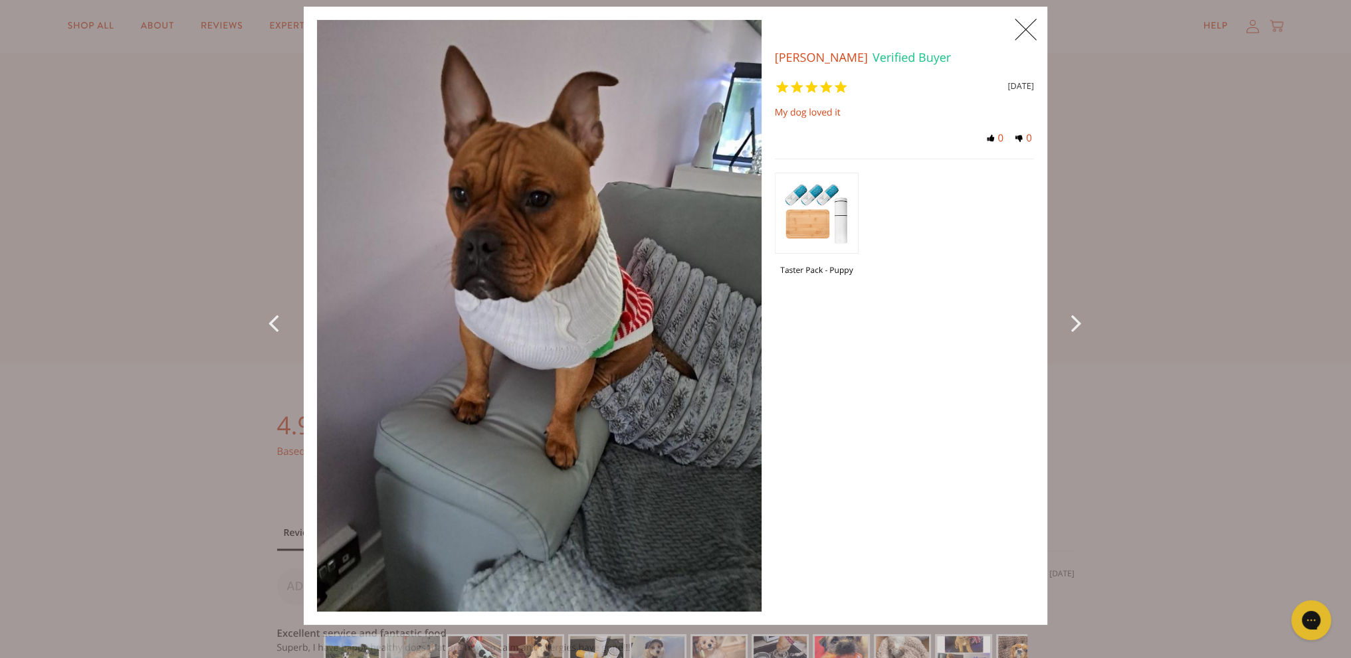
click at [1185, 324] on div "X 0 X Photos Janet M. Verified Buyer 8 months ago My dog loved it Taster Pack -…" at bounding box center [675, 329] width 1351 height 658
click at [1071, 323] on icon "Next Photo" at bounding box center [1079, 323] width 16 height 30
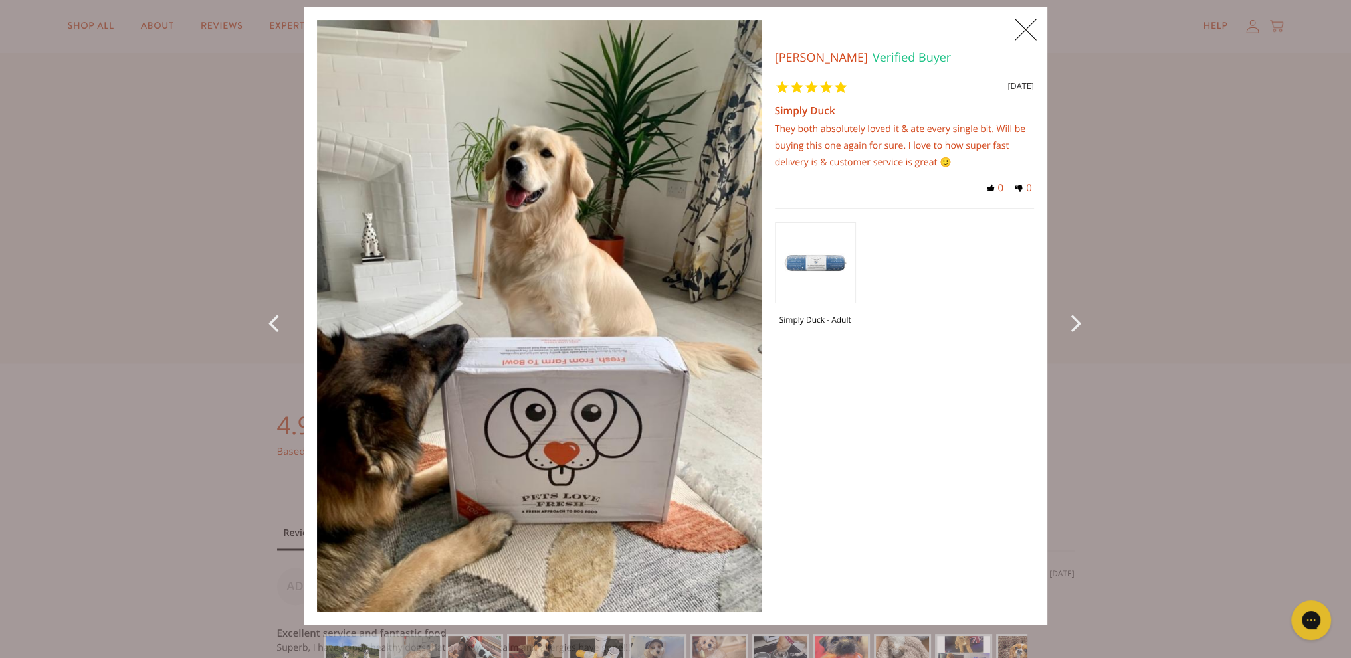
click at [1071, 323] on icon "Next Photo" at bounding box center [1079, 323] width 16 height 30
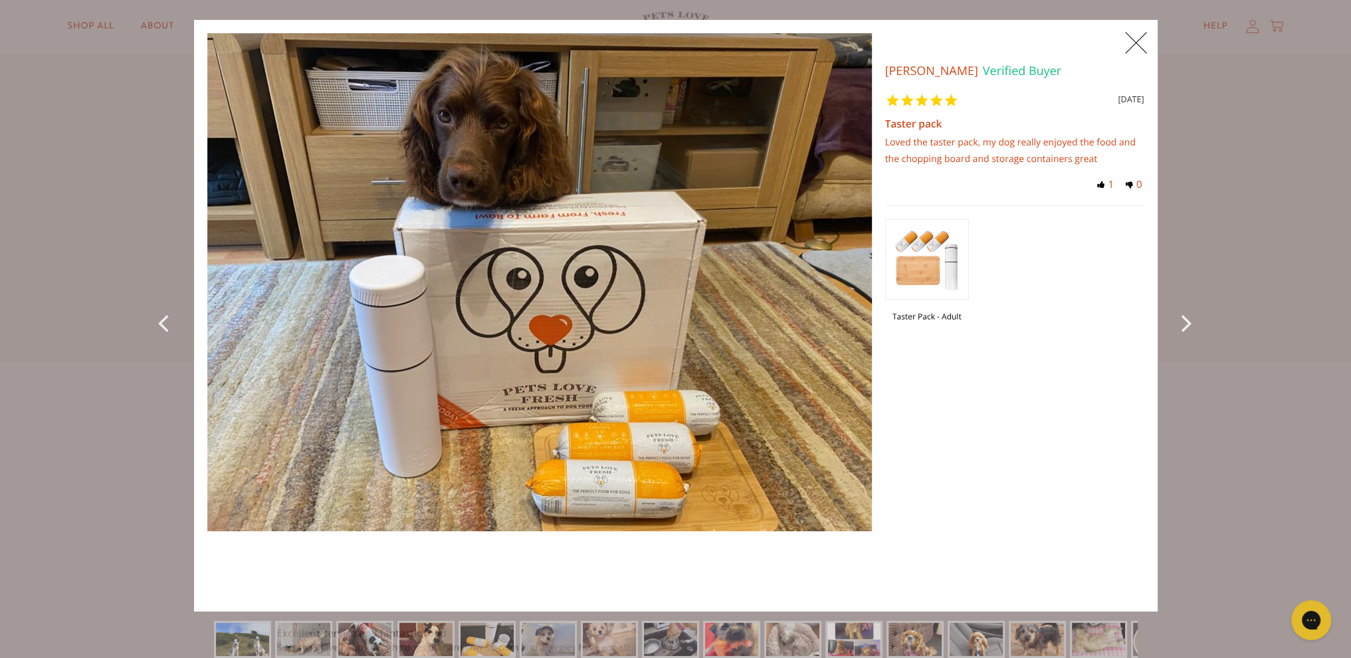
click at [1071, 323] on div "Taster Pack - Adult" at bounding box center [1014, 276] width 259 height 143
click at [1181, 318] on icon "Next Photo" at bounding box center [1189, 323] width 16 height 30
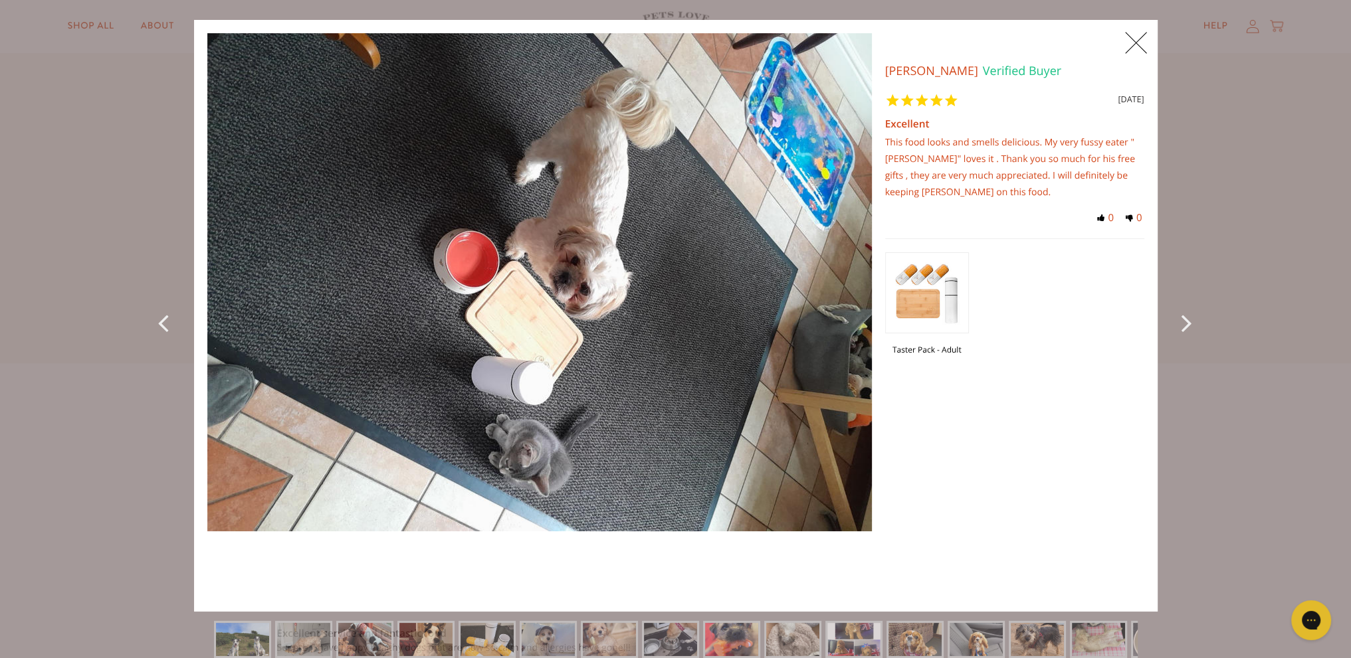
click at [1181, 318] on icon "Next Photo" at bounding box center [1189, 323] width 16 height 30
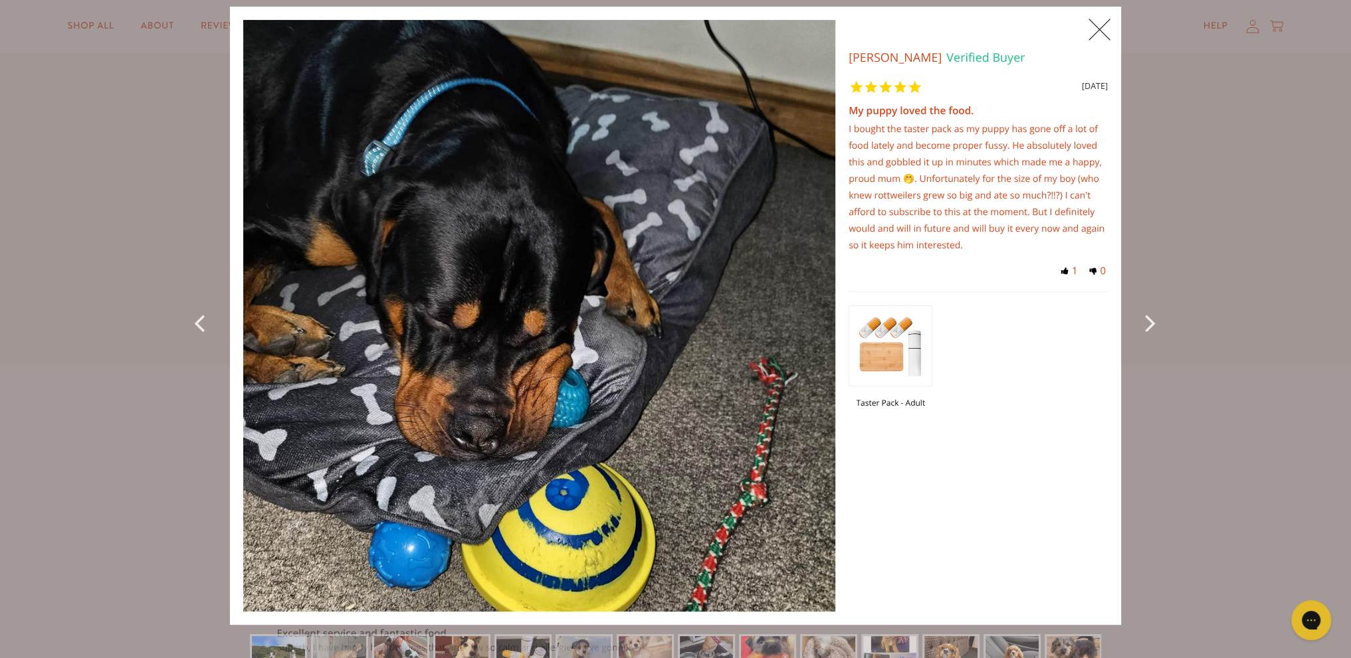
click at [1137, 320] on div "Next Photo" at bounding box center [1150, 316] width 33 height 618
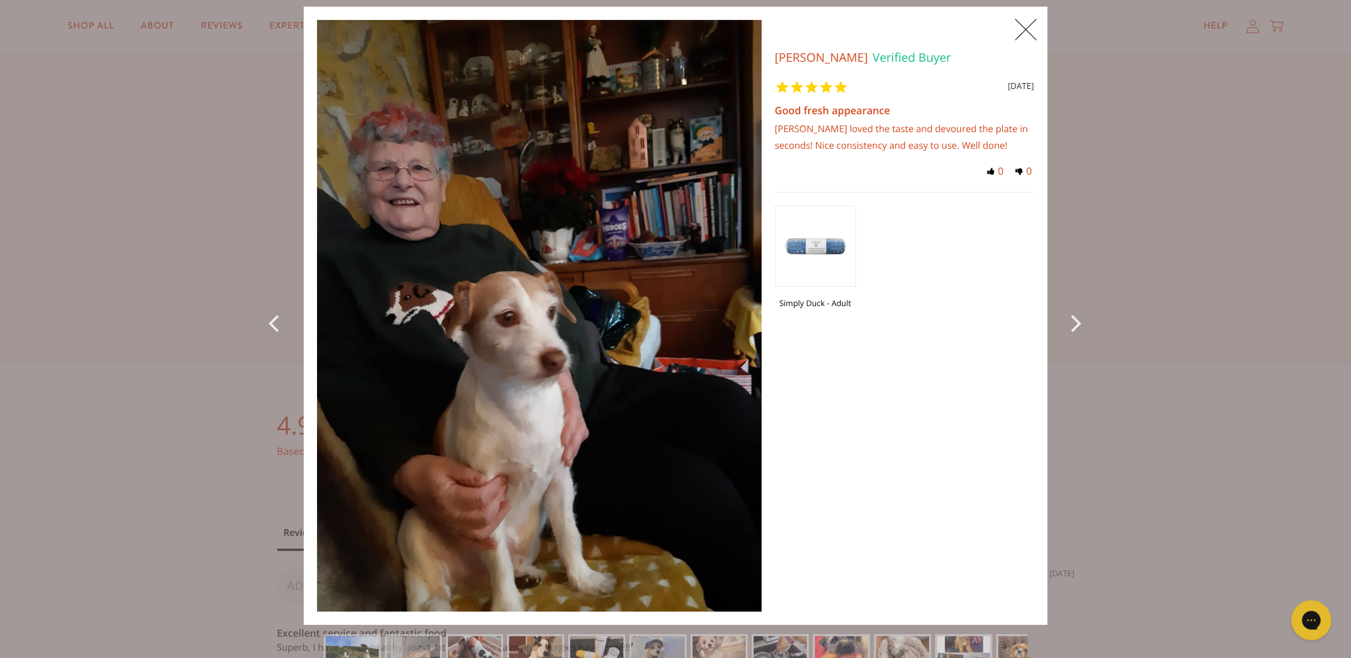
click at [1076, 324] on icon "Next Photo" at bounding box center [1079, 323] width 16 height 30
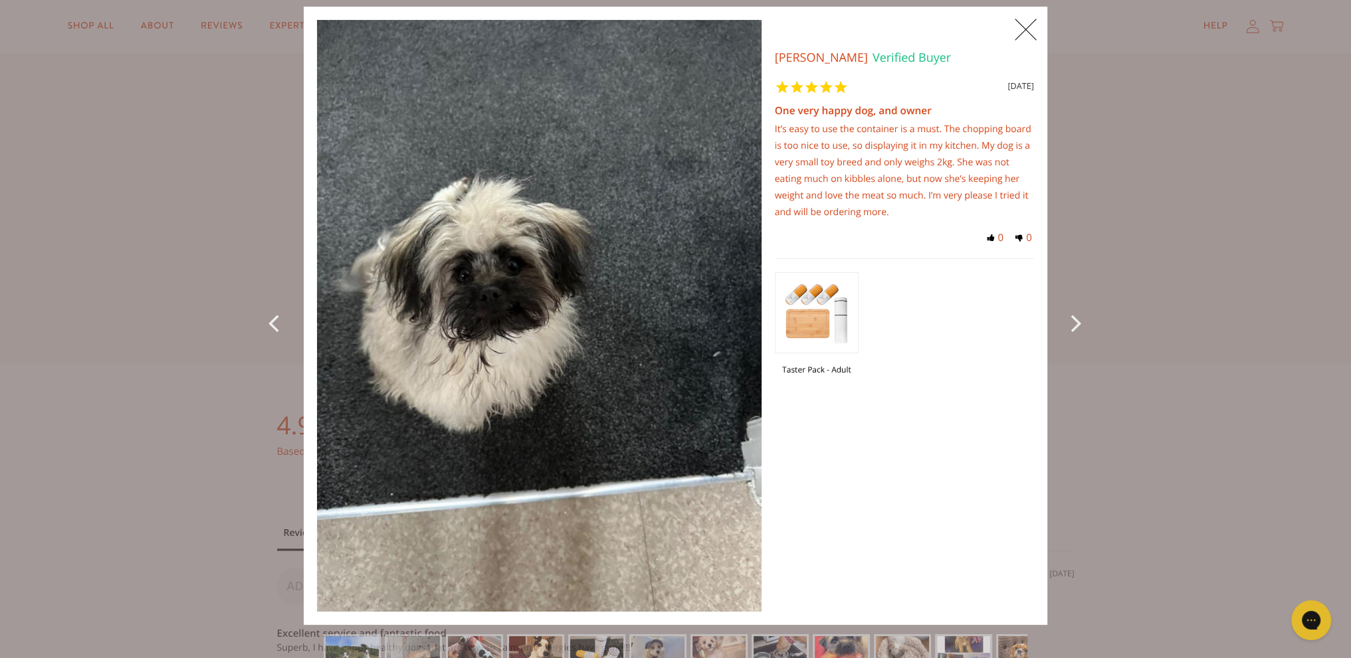
click at [1071, 324] on icon "Next Photo" at bounding box center [1079, 323] width 16 height 30
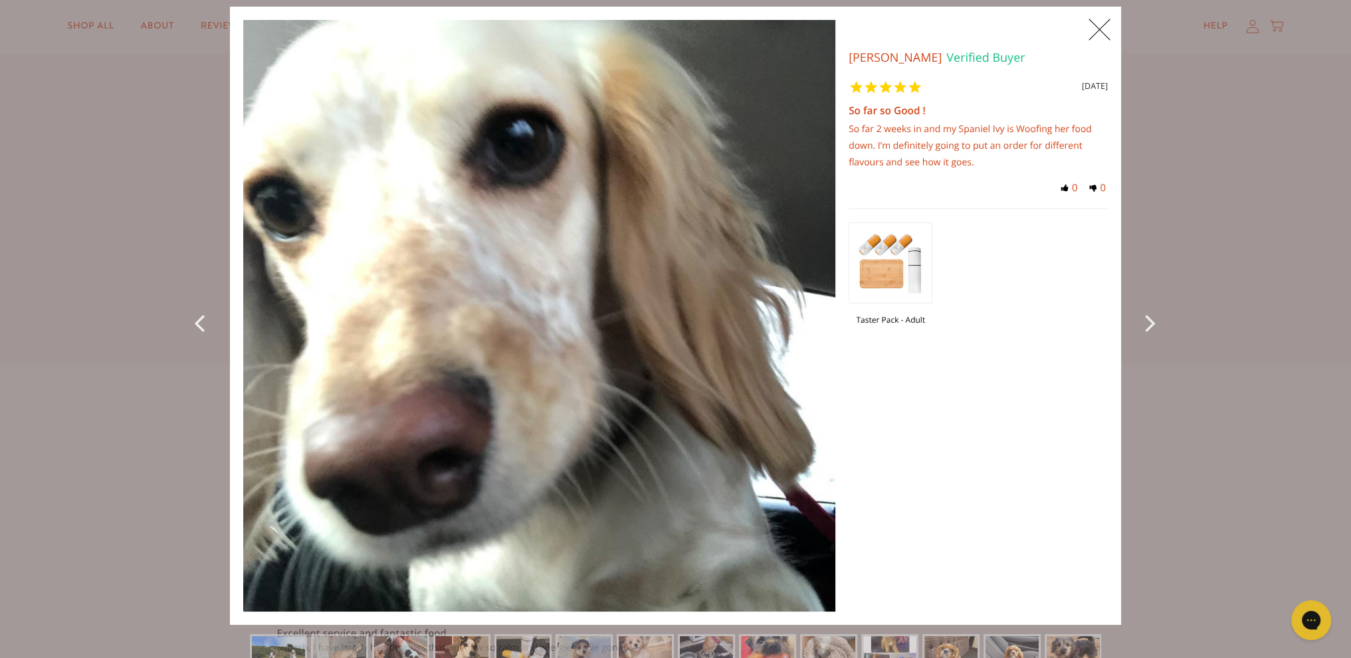
click at [1068, 324] on div "Taster Pack - Adult" at bounding box center [977, 280] width 259 height 143
click at [1095, 30] on span "X" at bounding box center [1099, 29] width 30 height 33
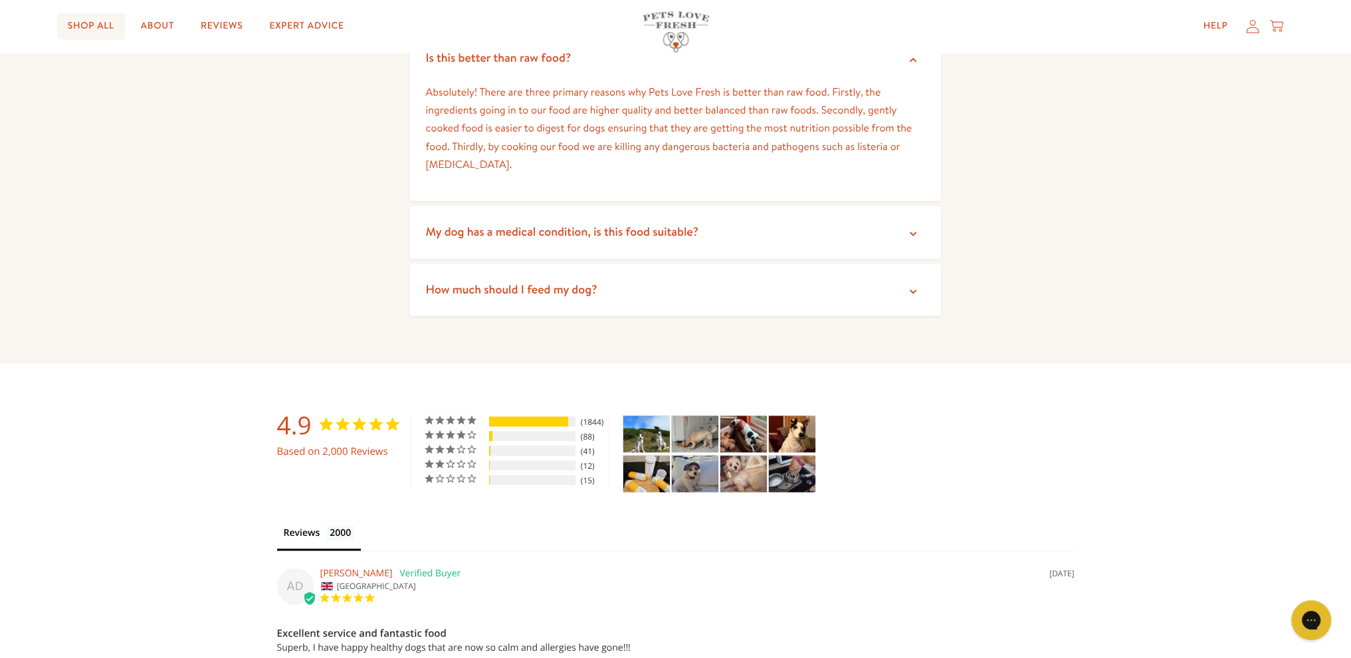
click at [86, 26] on link "Shop All" at bounding box center [91, 26] width 68 height 27
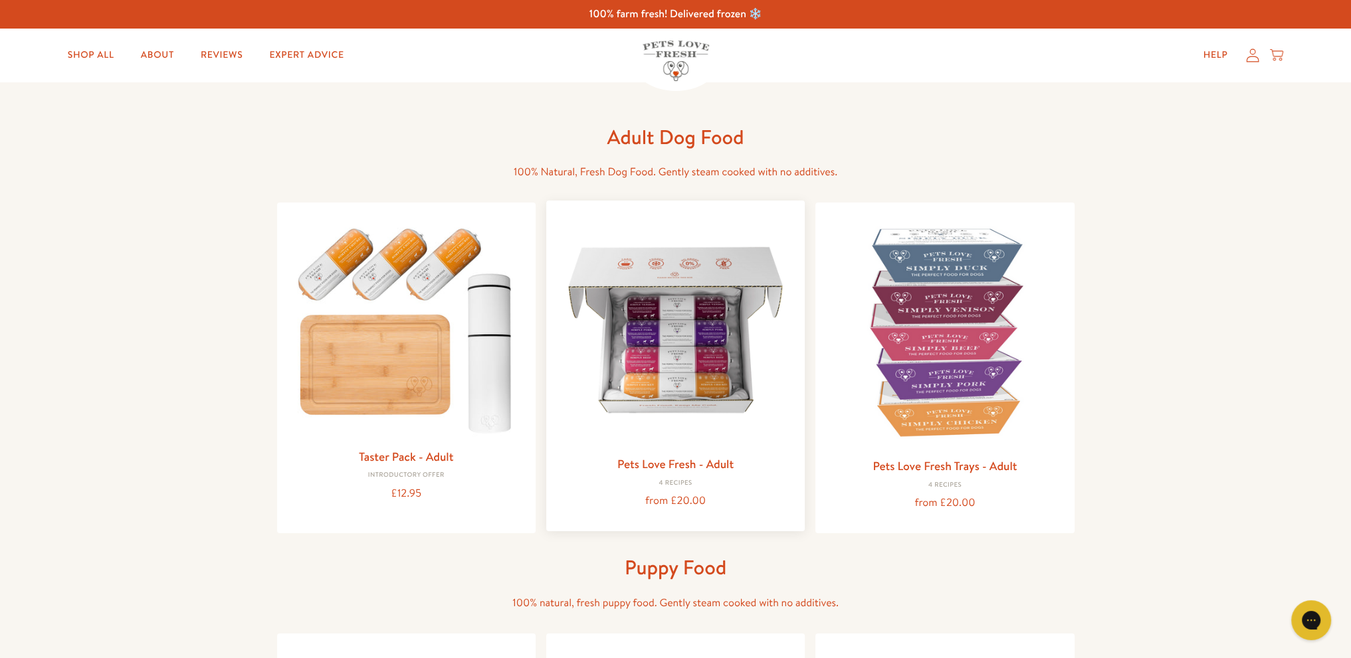
click at [676, 463] on link "Pets Love Fresh - Adult" at bounding box center [675, 464] width 116 height 17
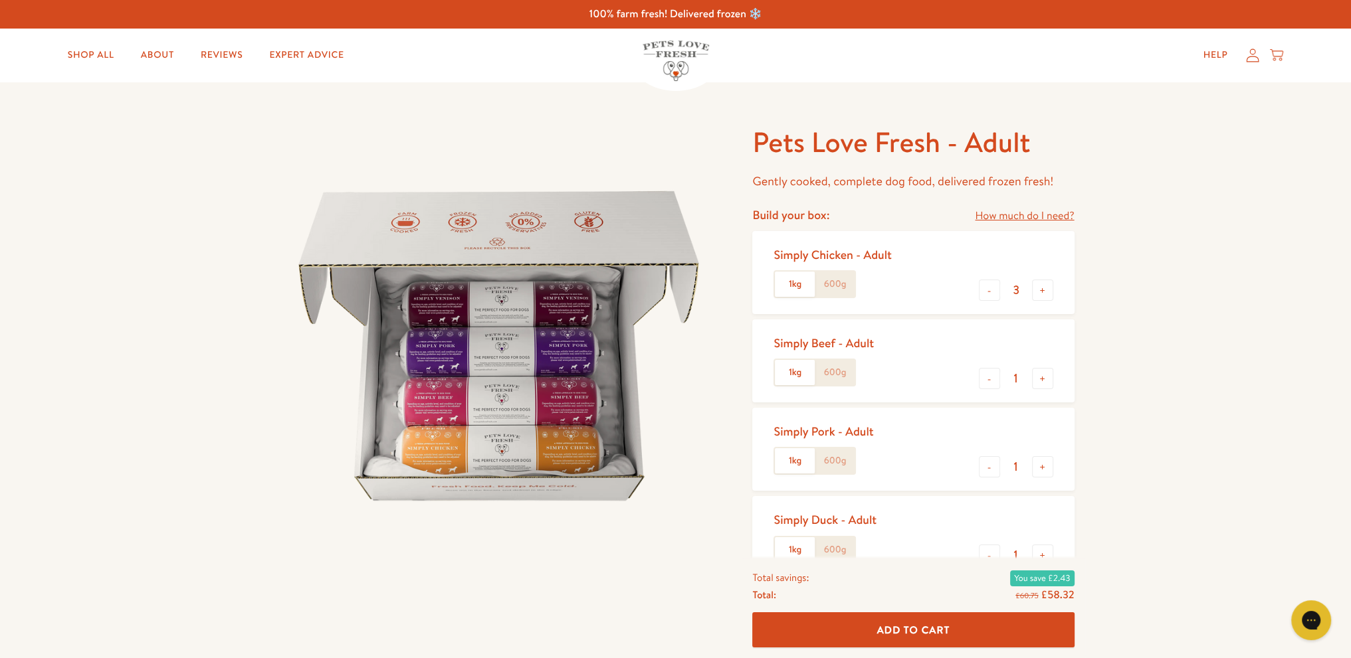
click at [797, 290] on label "1kg" at bounding box center [795, 284] width 40 height 25
click at [0, 0] on input "1kg" at bounding box center [0, 0] width 0 height 0
click at [95, 54] on link "Shop All" at bounding box center [91, 55] width 68 height 27
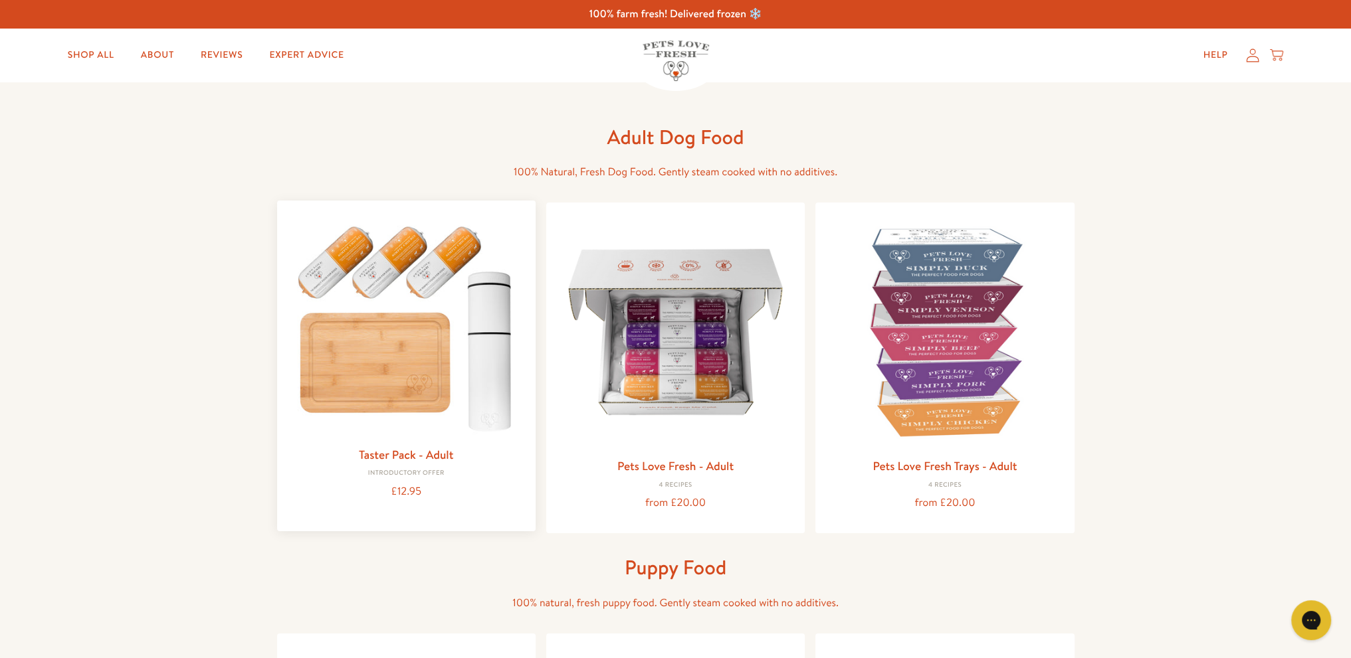
click at [423, 452] on link "Taster Pack - Adult" at bounding box center [406, 454] width 94 height 17
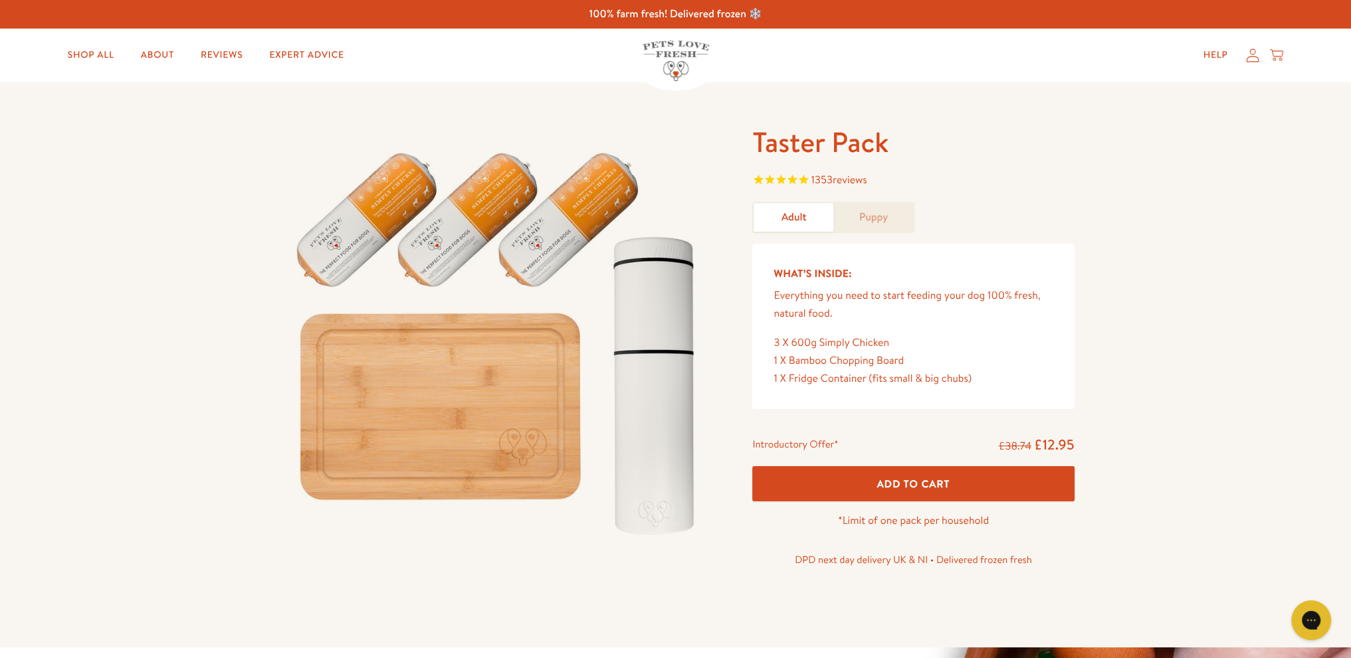
click at [894, 480] on span "Add To Cart" at bounding box center [913, 484] width 73 height 14
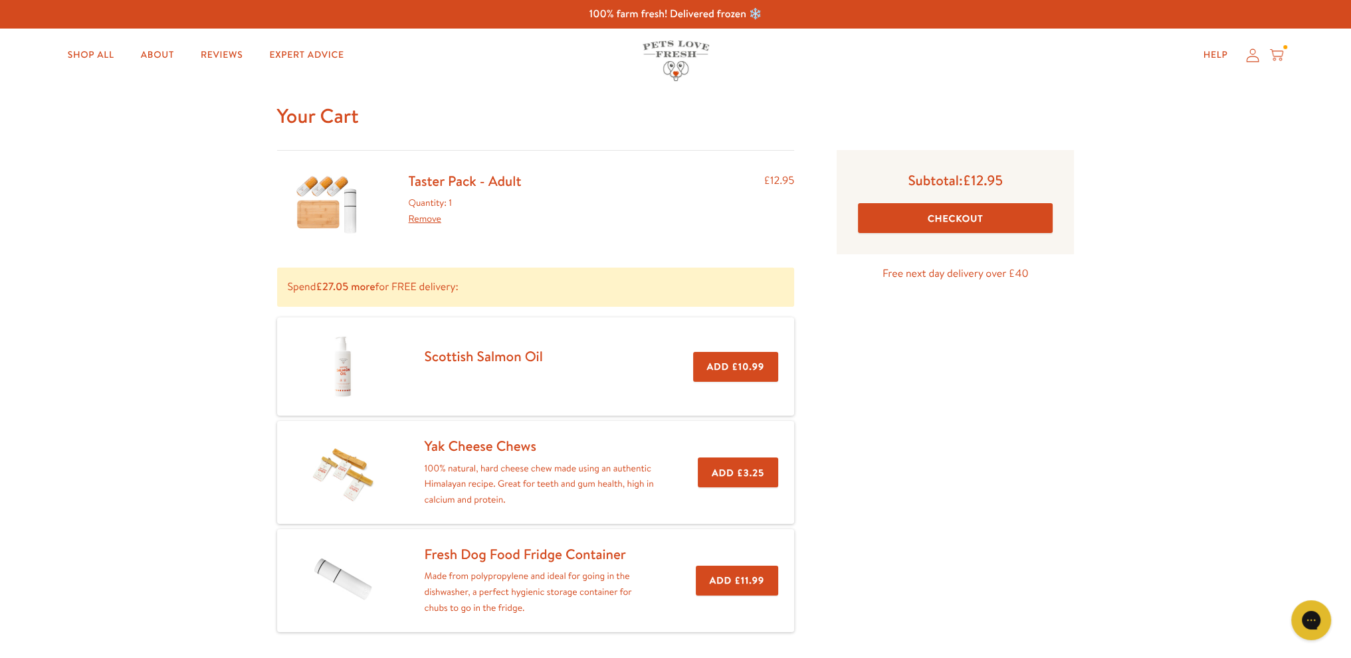
click at [466, 184] on link "Taster Pack - Adult" at bounding box center [465, 180] width 113 height 19
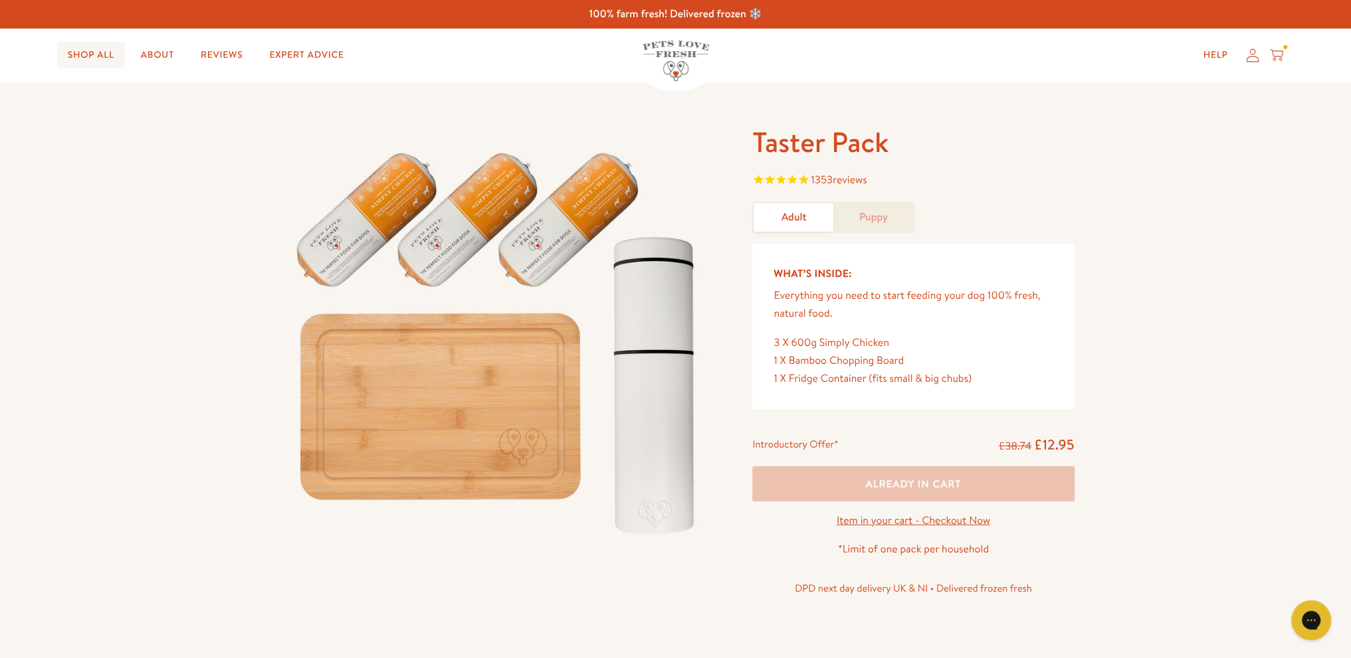
click at [98, 50] on link "Shop All" at bounding box center [91, 55] width 68 height 27
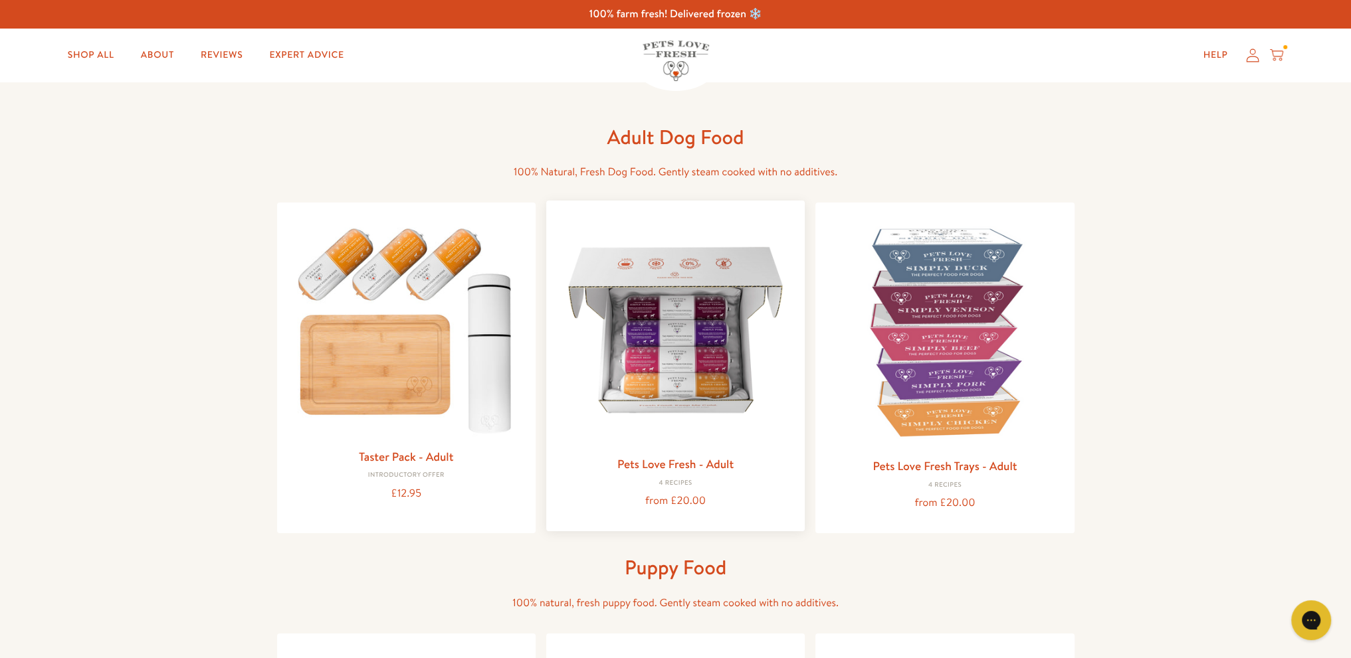
click at [721, 461] on link "Pets Love Fresh - Adult" at bounding box center [675, 464] width 116 height 17
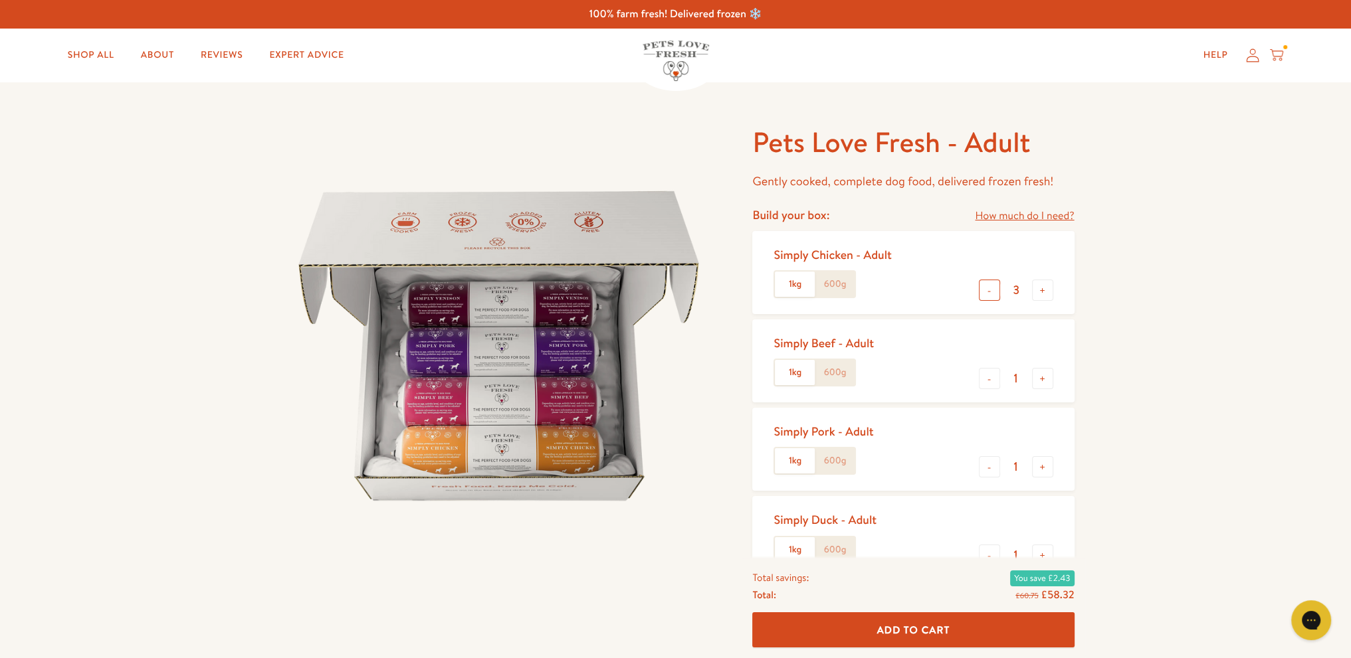
click at [990, 292] on button "-" at bounding box center [989, 290] width 21 height 21
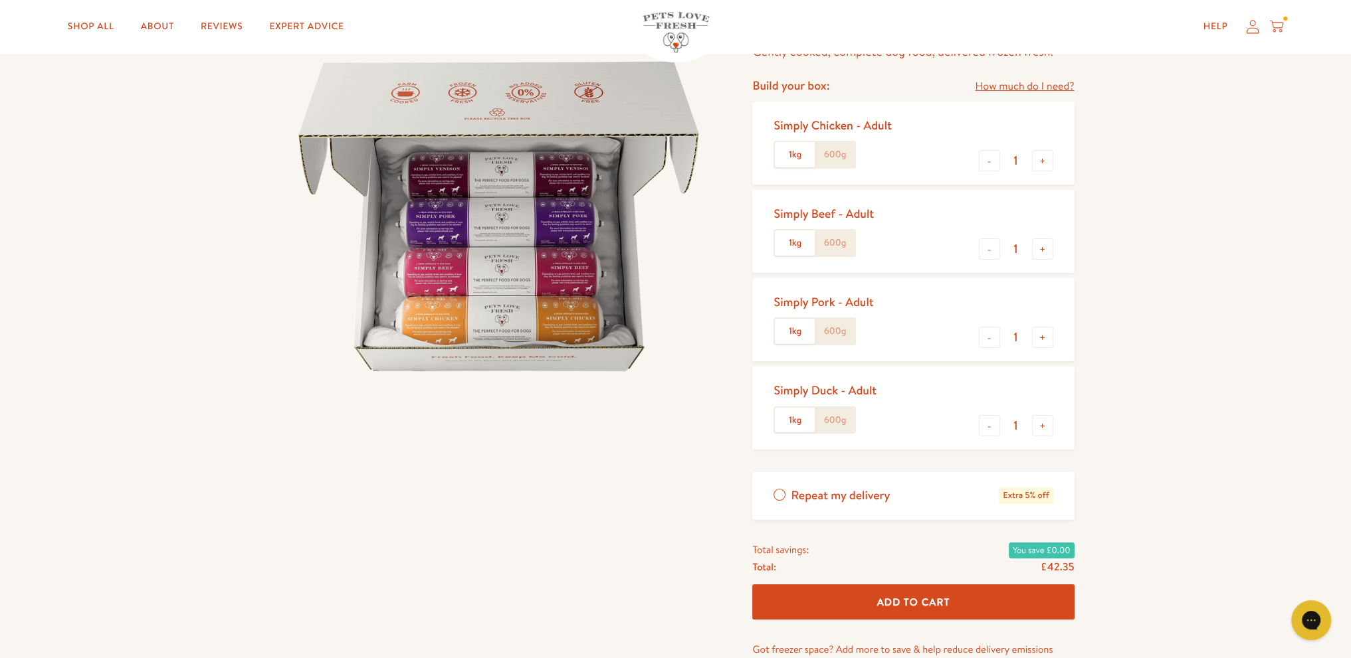
scroll to position [133, 0]
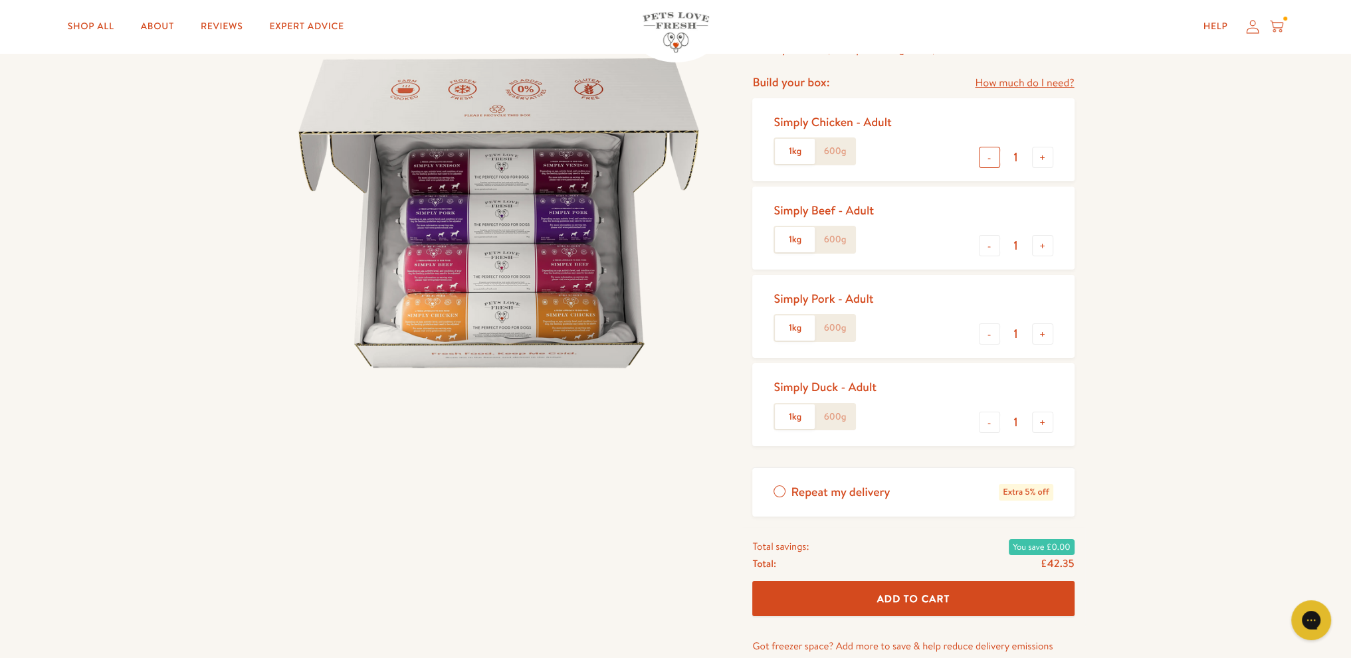
click at [989, 158] on button "-" at bounding box center [989, 157] width 21 height 21
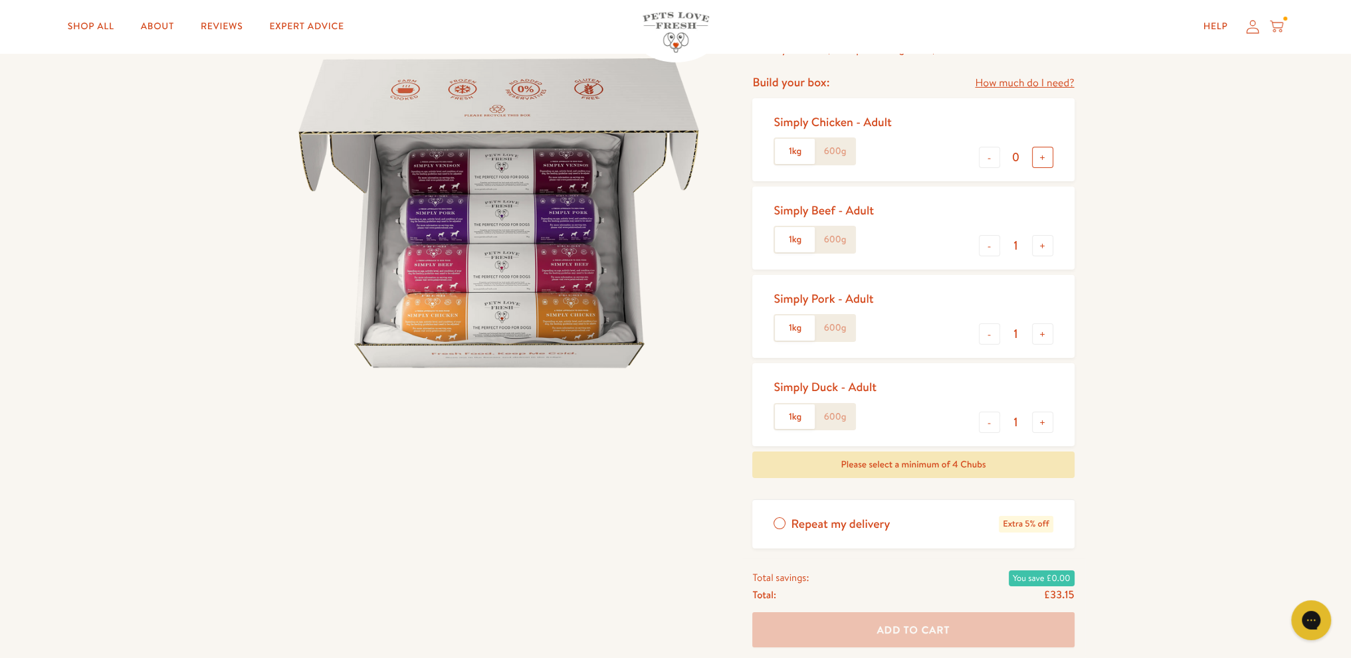
click at [1044, 159] on button "+" at bounding box center [1042, 157] width 21 height 21
type input "1"
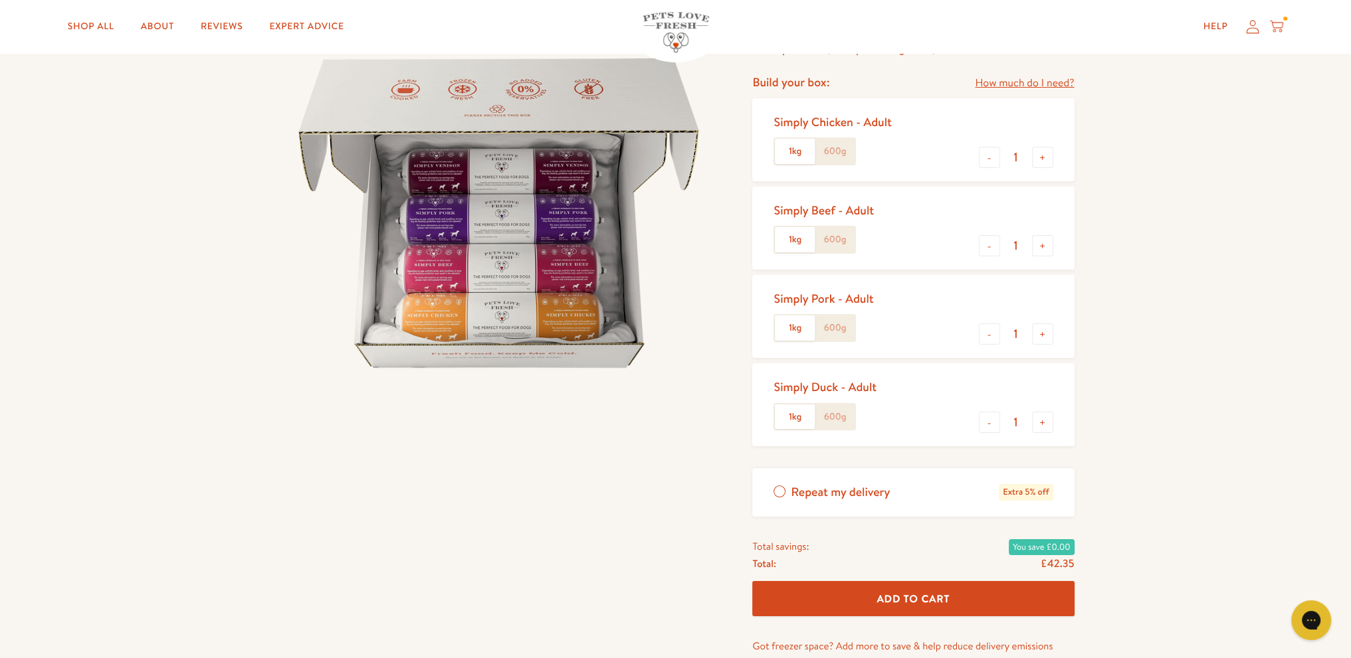
click at [896, 599] on span "Add To Cart" at bounding box center [913, 599] width 73 height 14
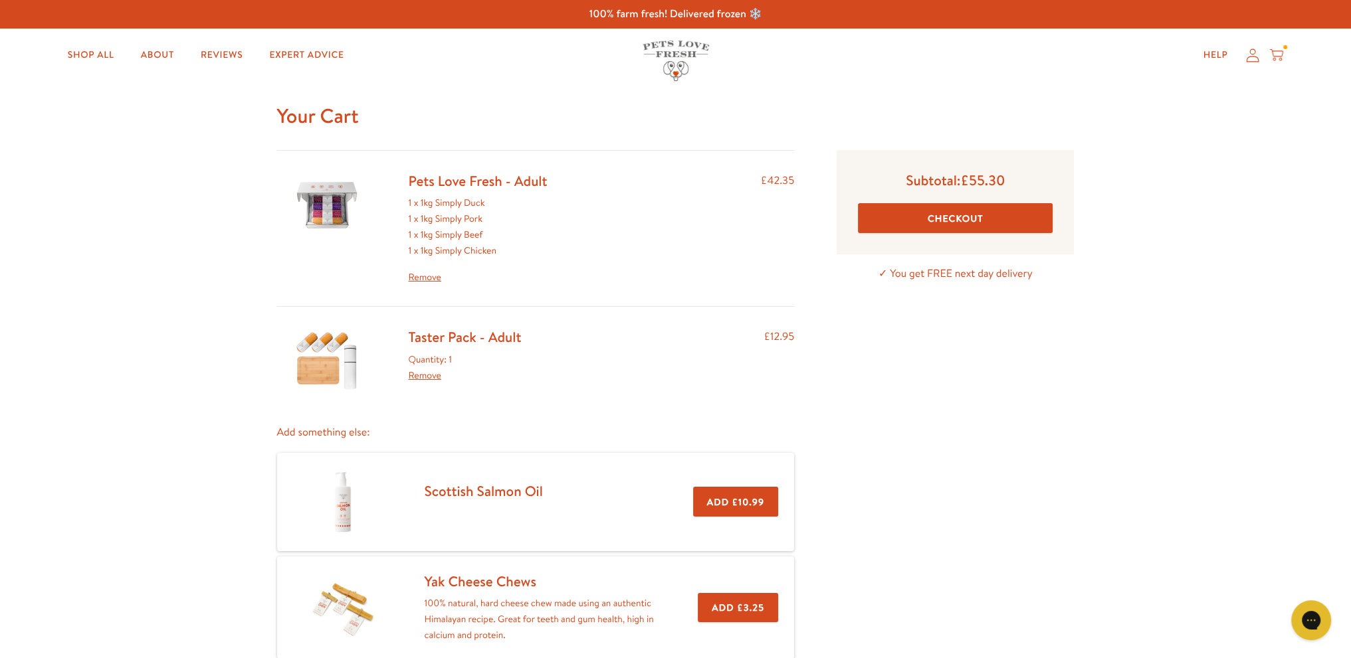
click at [953, 219] on button "Checkout" at bounding box center [955, 218] width 195 height 30
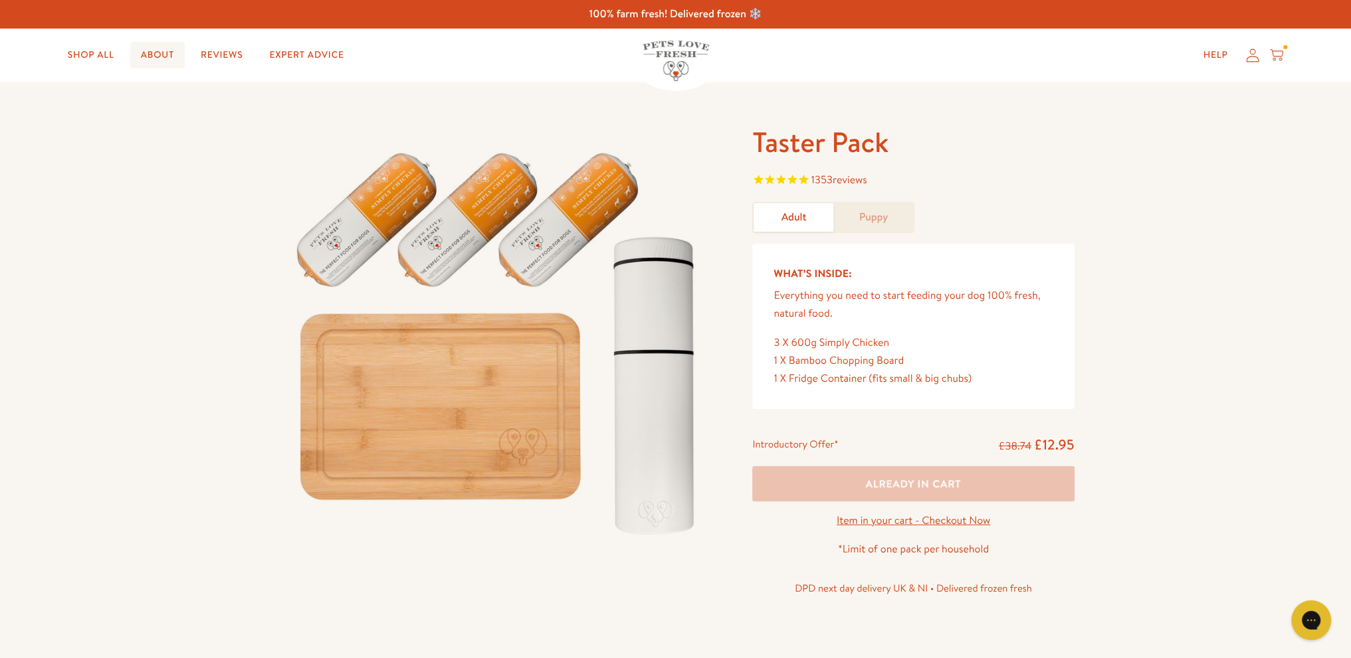
click at [157, 54] on link "About" at bounding box center [157, 55] width 54 height 27
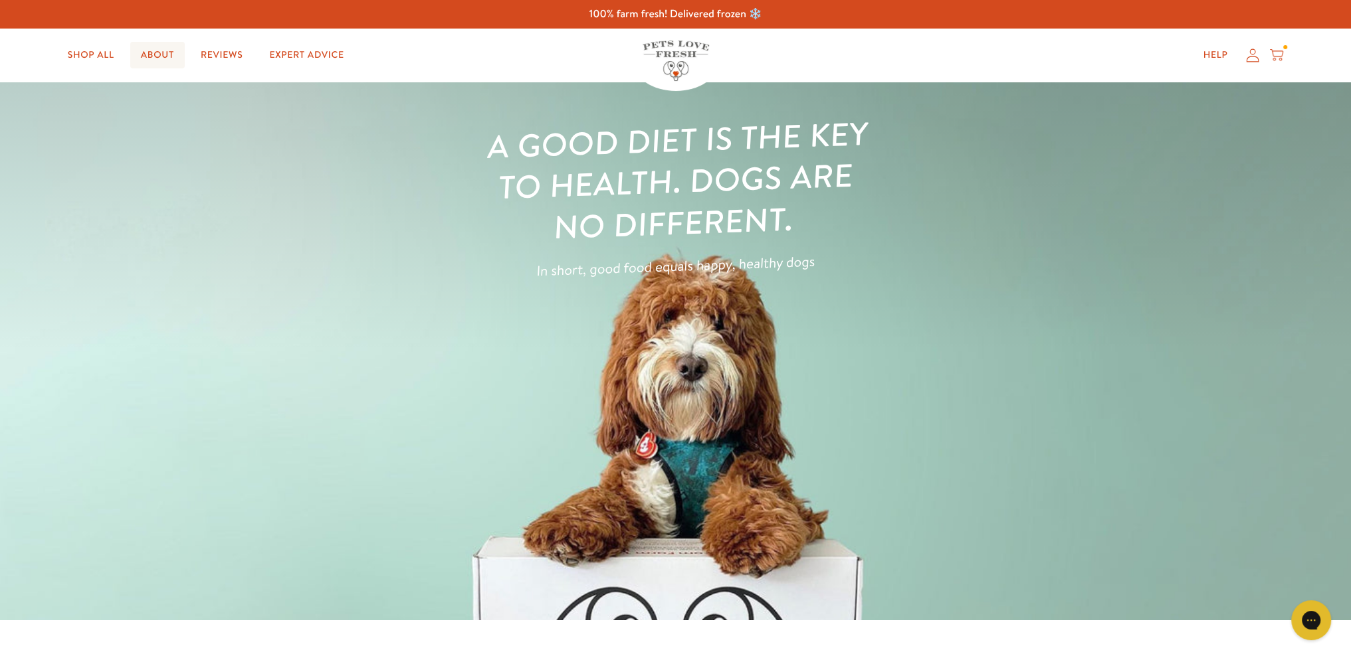
click at [162, 55] on link "About" at bounding box center [157, 55] width 54 height 27
click at [284, 53] on link "Expert Advice" at bounding box center [306, 55] width 96 height 27
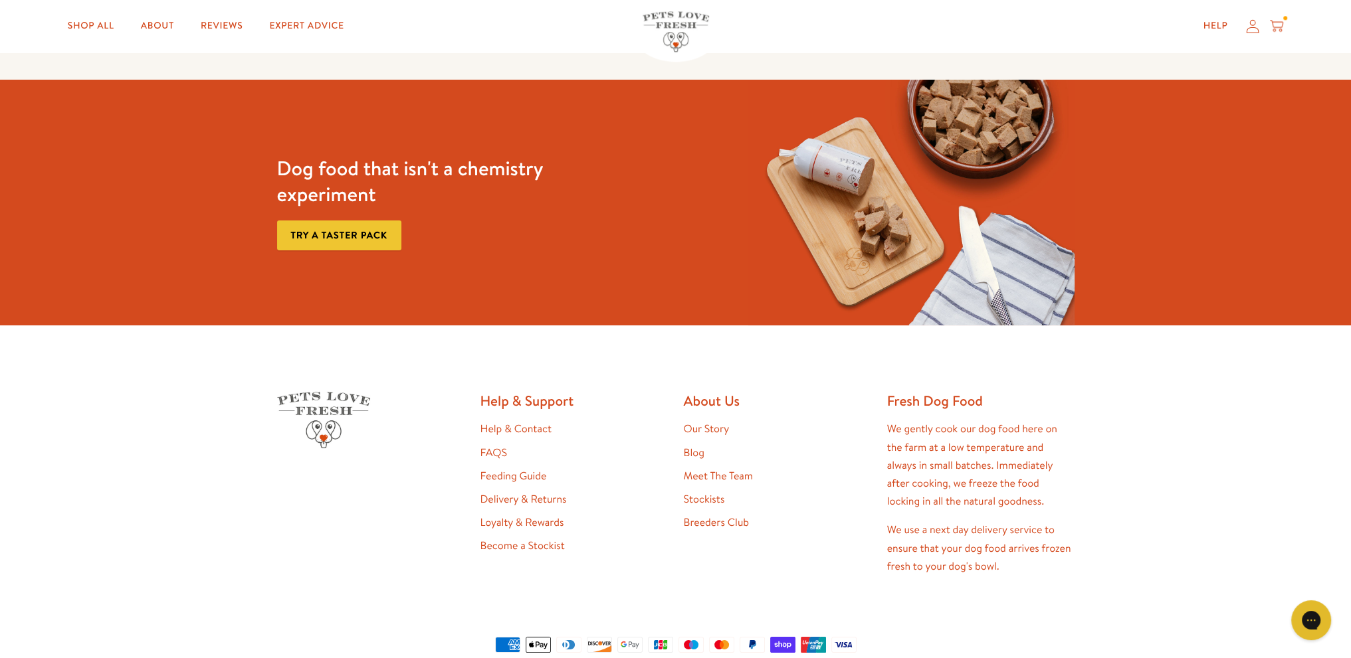
scroll to position [2192, 0]
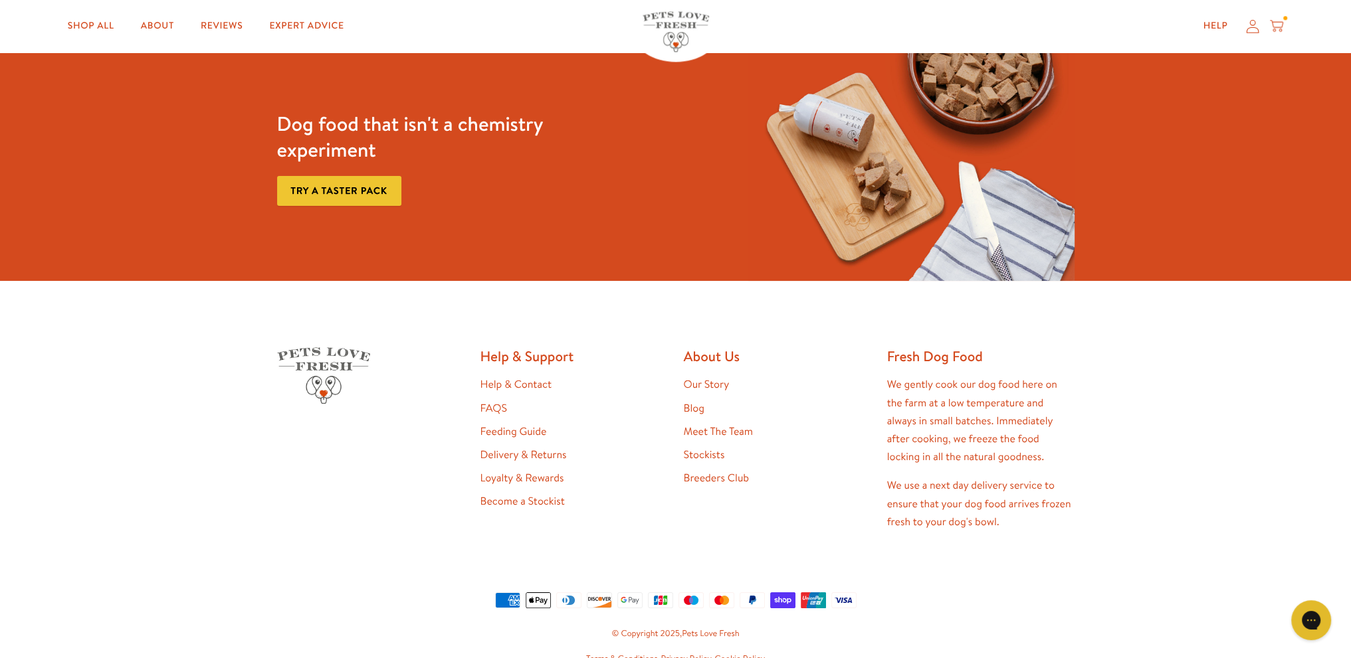
click at [508, 425] on link "Feeding Guide" at bounding box center [513, 432] width 66 height 15
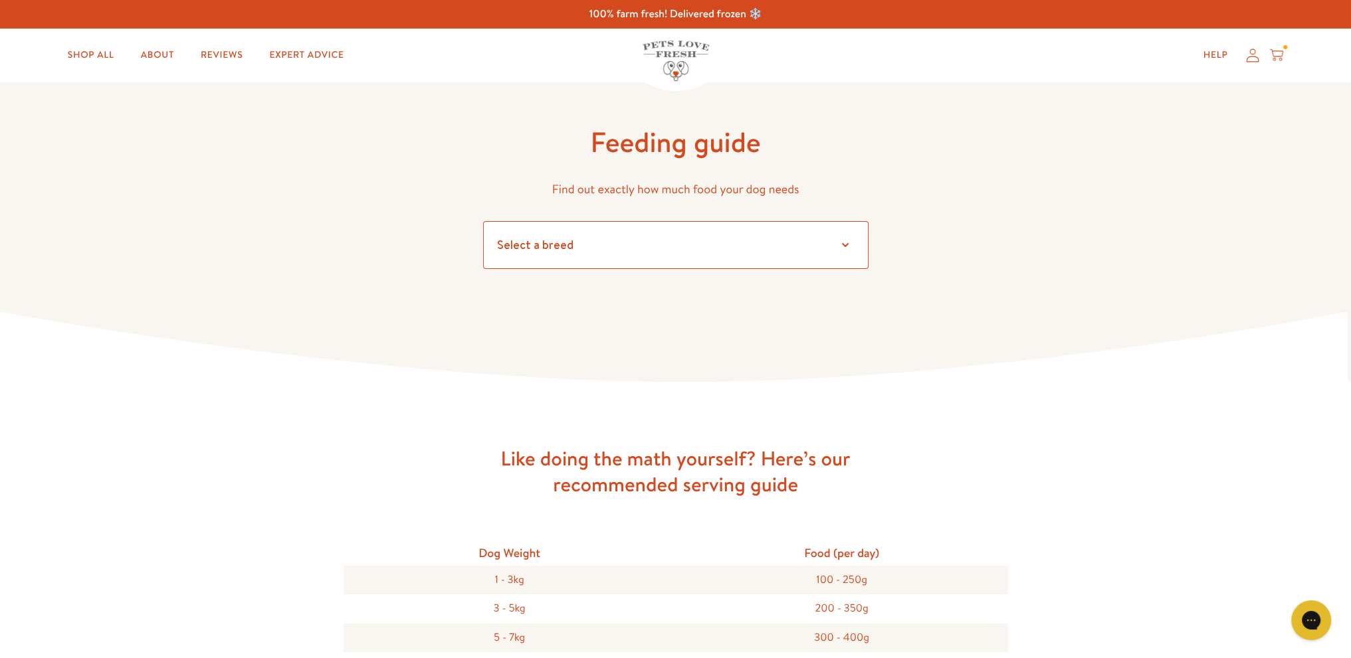
click at [562, 244] on select "Select a breed" at bounding box center [675, 245] width 385 height 48
select select "13"
click at [483, 221] on select "Select a breed Affenpinscher Afghan hound Airedale terrier Akita Alaskan Malamu…" at bounding box center [675, 245] width 385 height 48
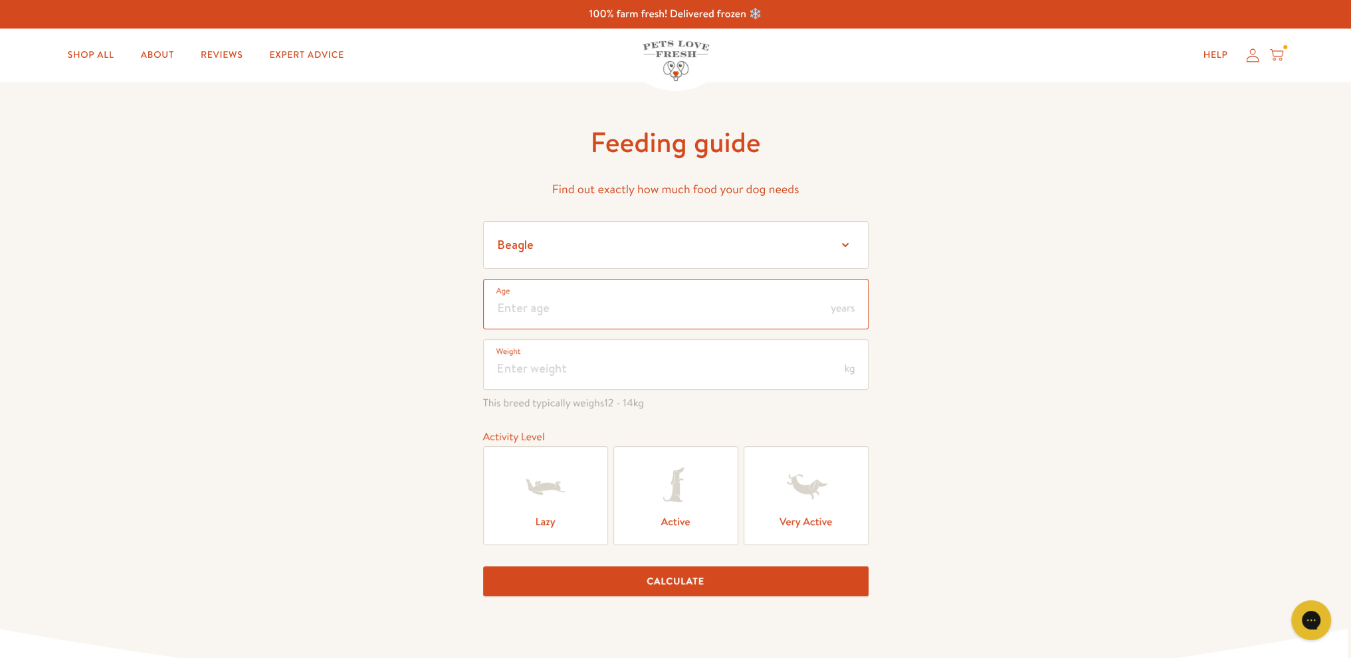
click at [557, 322] on input "number" at bounding box center [675, 304] width 385 height 50
type input "2"
click at [547, 369] on input "number" at bounding box center [675, 364] width 385 height 50
type input "15"
click at [795, 502] on icon at bounding box center [805, 486] width 53 height 53
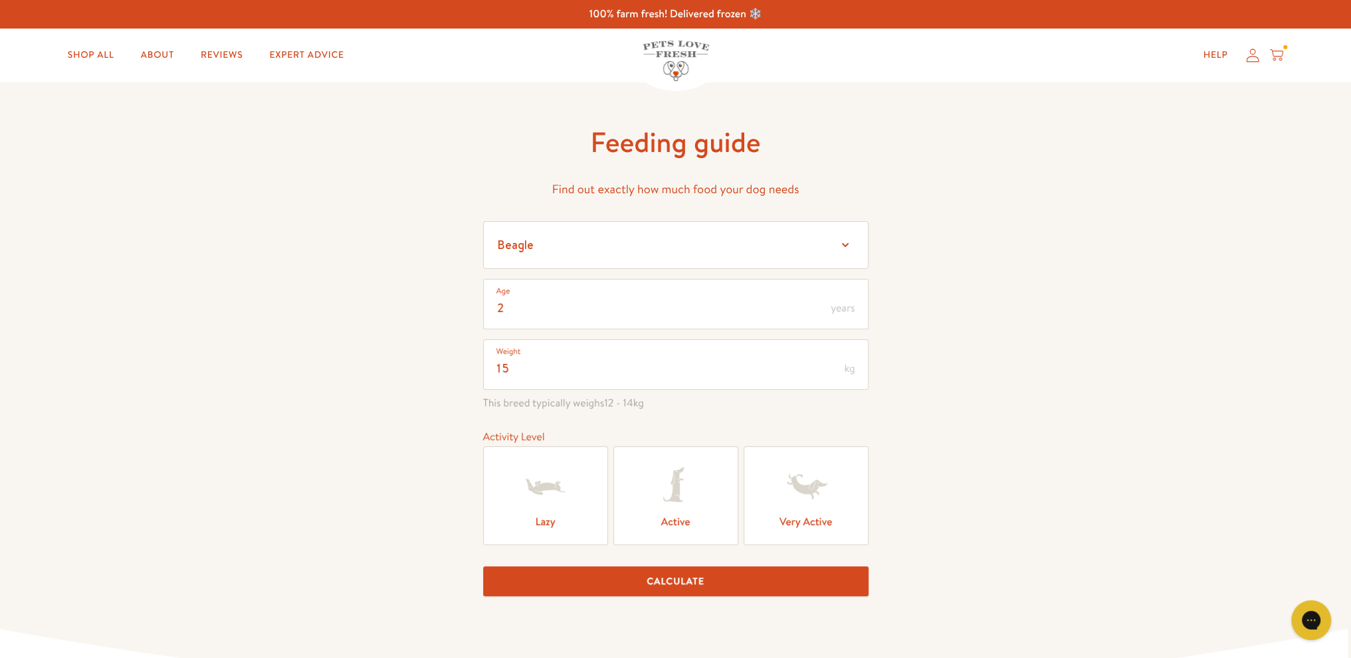
click at [0, 0] on input "Very Active" at bounding box center [0, 0] width 0 height 0
click at [699, 583] on button "Calculate" at bounding box center [675, 582] width 385 height 30
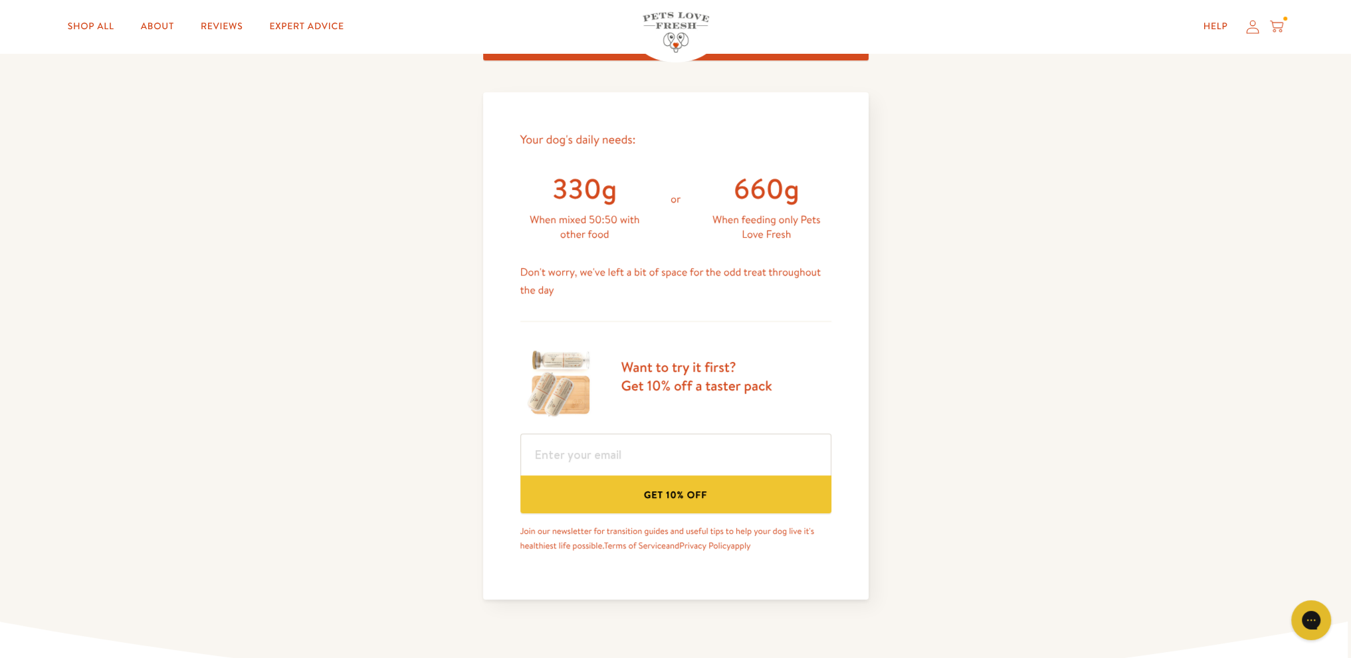
scroll to position [537, 0]
click at [622, 459] on input "email" at bounding box center [675, 454] width 311 height 42
type input "[PERSON_NAME][EMAIL_ADDRESS][DOMAIN_NAME]"
click at [658, 500] on button "Get 10% off" at bounding box center [675, 494] width 311 height 38
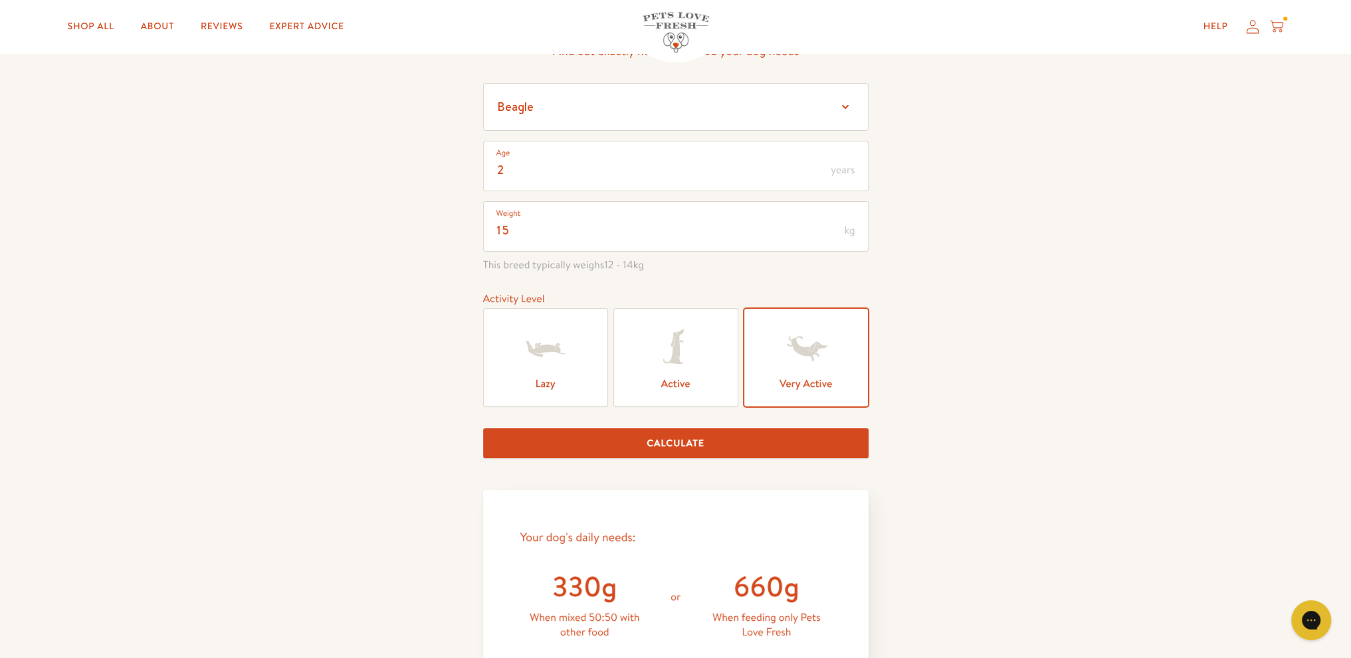
scroll to position [0, 0]
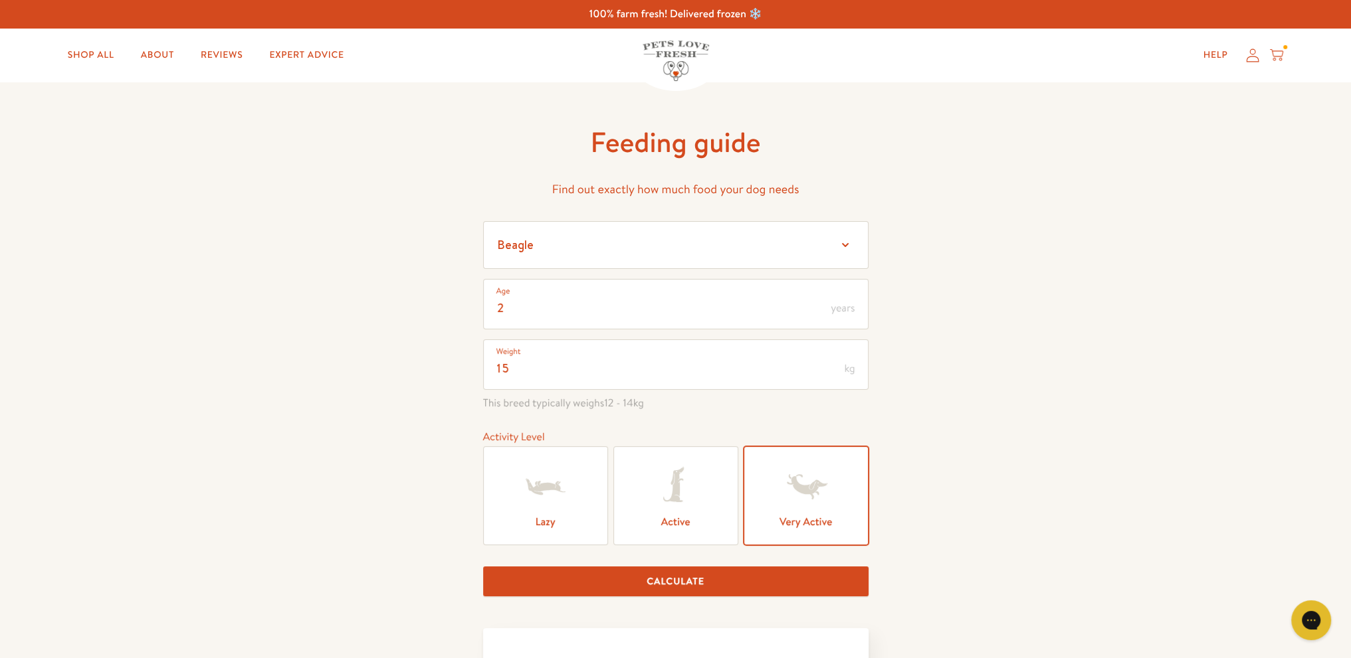
click at [1279, 54] on icon at bounding box center [1276, 55] width 13 height 15
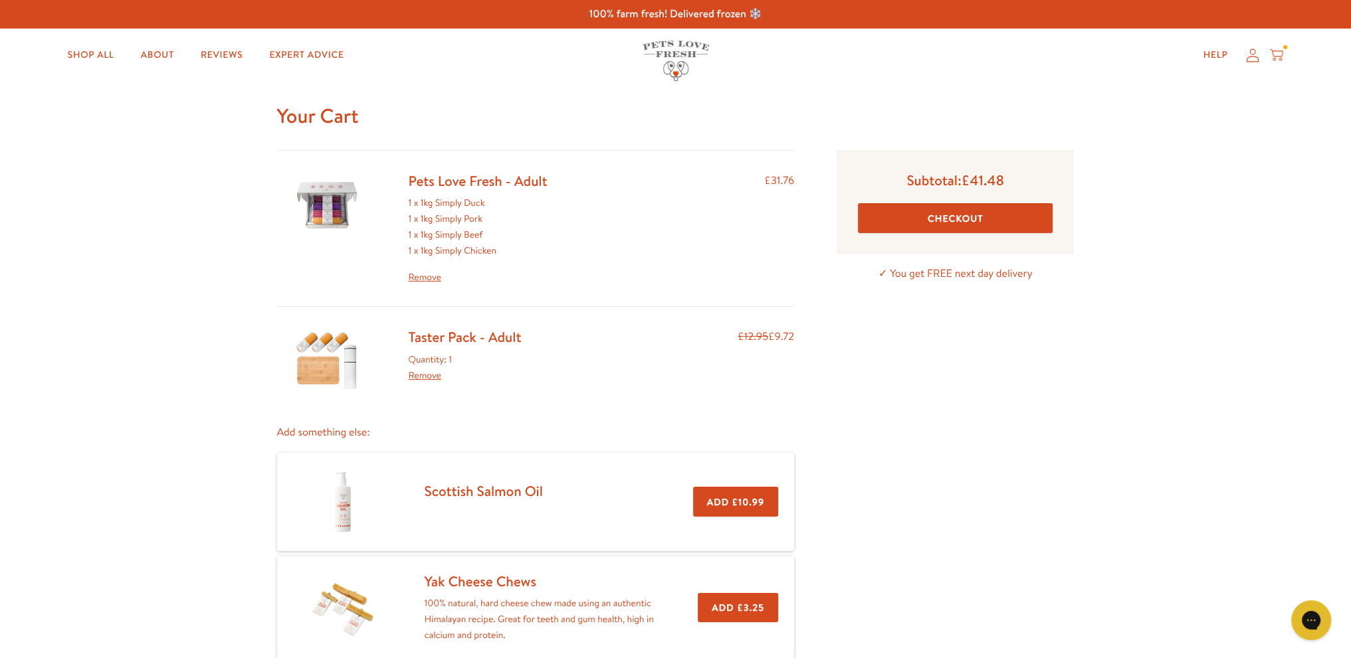
click at [958, 220] on button "Checkout" at bounding box center [955, 218] width 195 height 30
